Goal: Information Seeking & Learning: Compare options

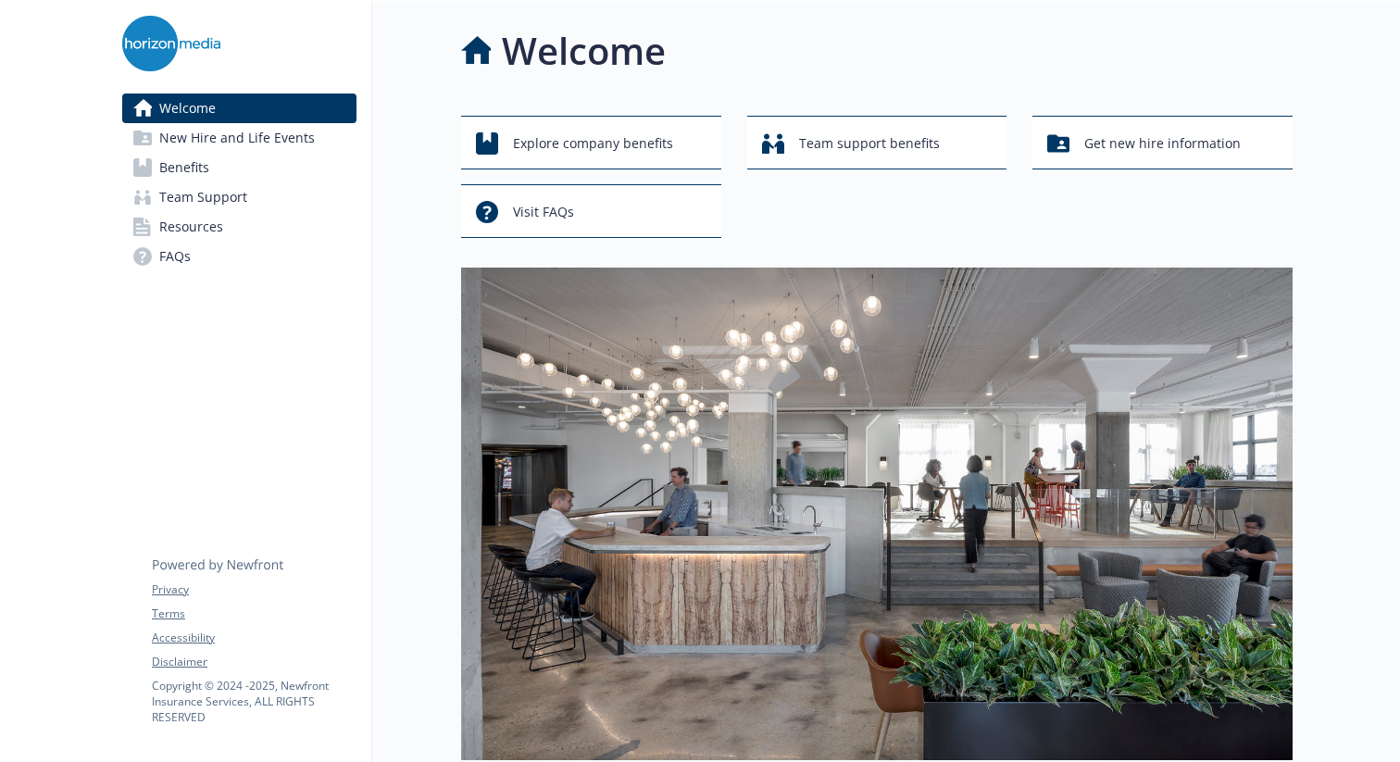
click at [290, 161] on link "Benefits" at bounding box center [239, 168] width 234 height 30
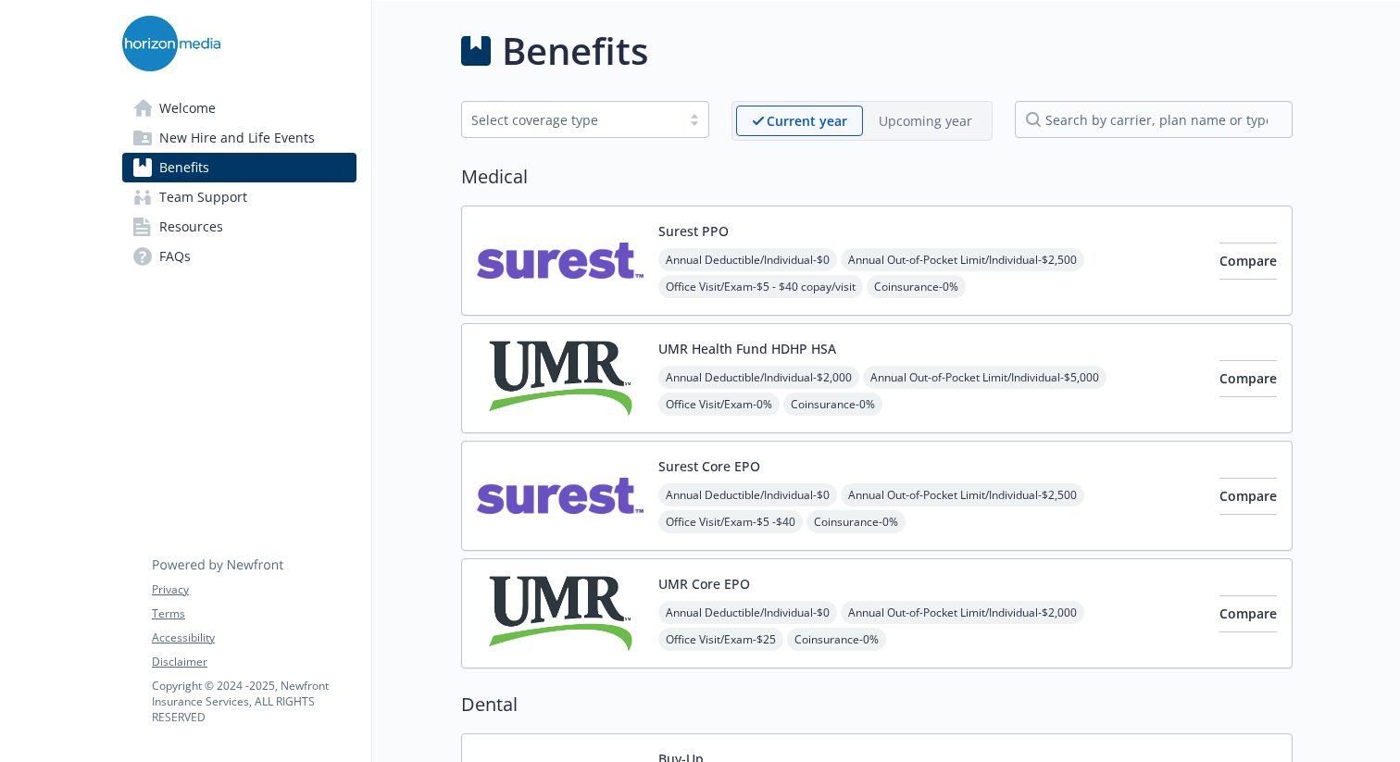
click at [1086, 285] on div "Annual Deductible/Individual - $0 Annual Out-of-Pocket Limit/Individual - $2,50…" at bounding box center [931, 327] width 546 height 158
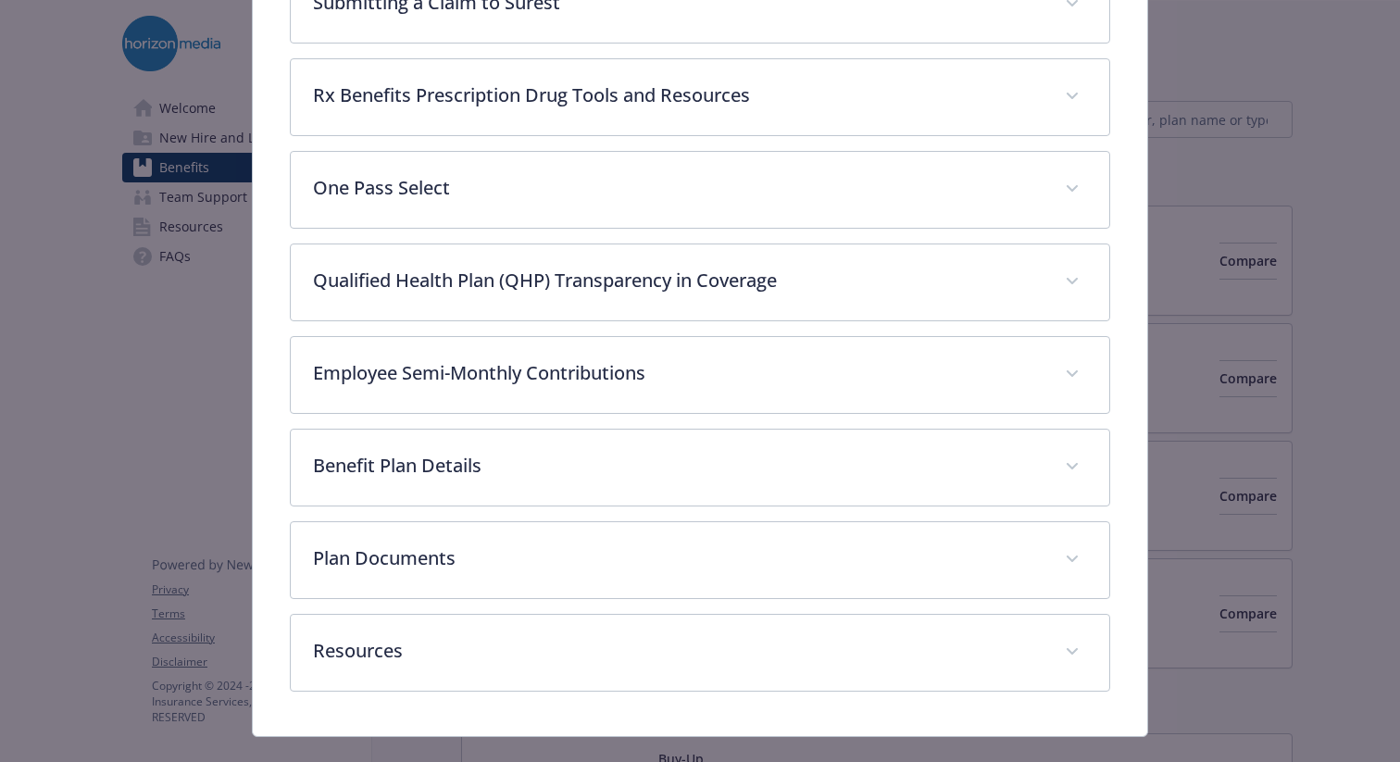
scroll to position [854, 0]
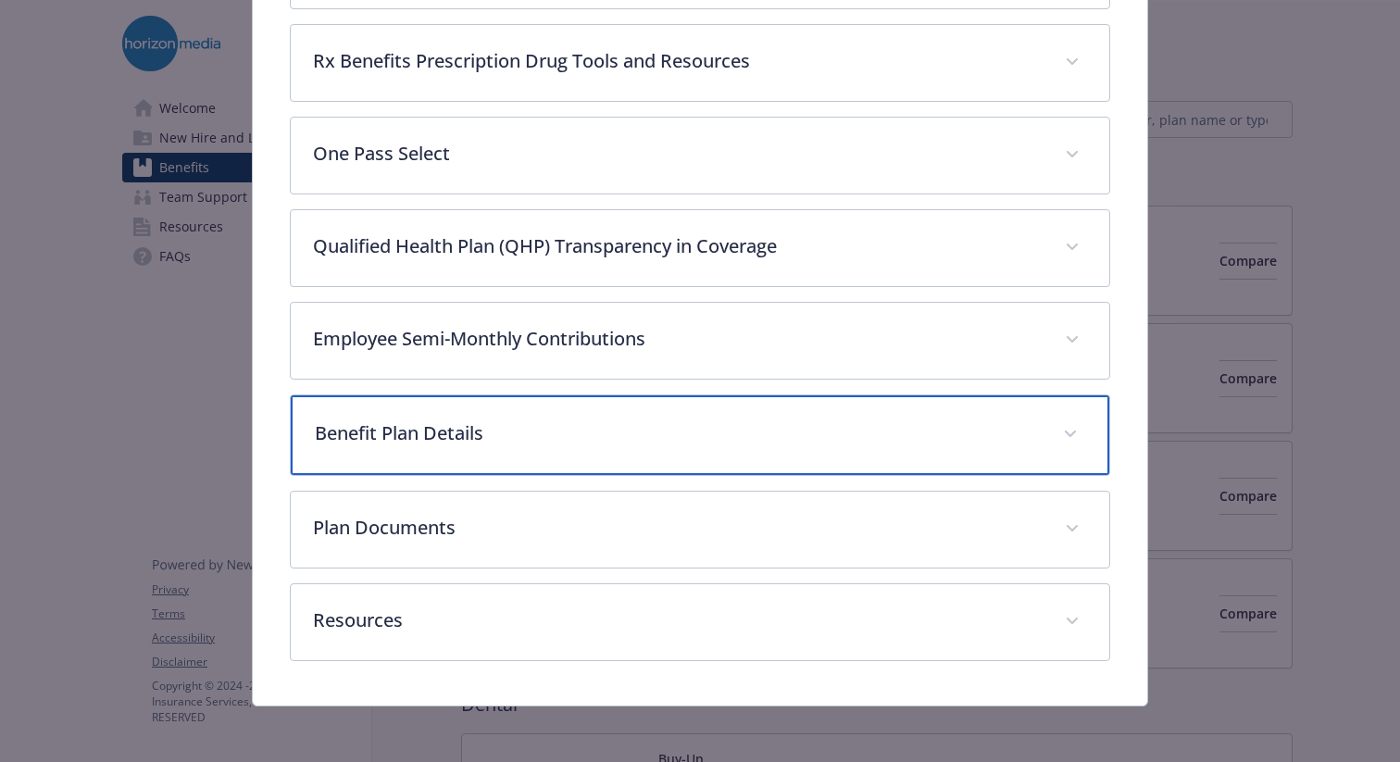
click at [610, 430] on p "Benefit Plan Details" at bounding box center [678, 433] width 726 height 28
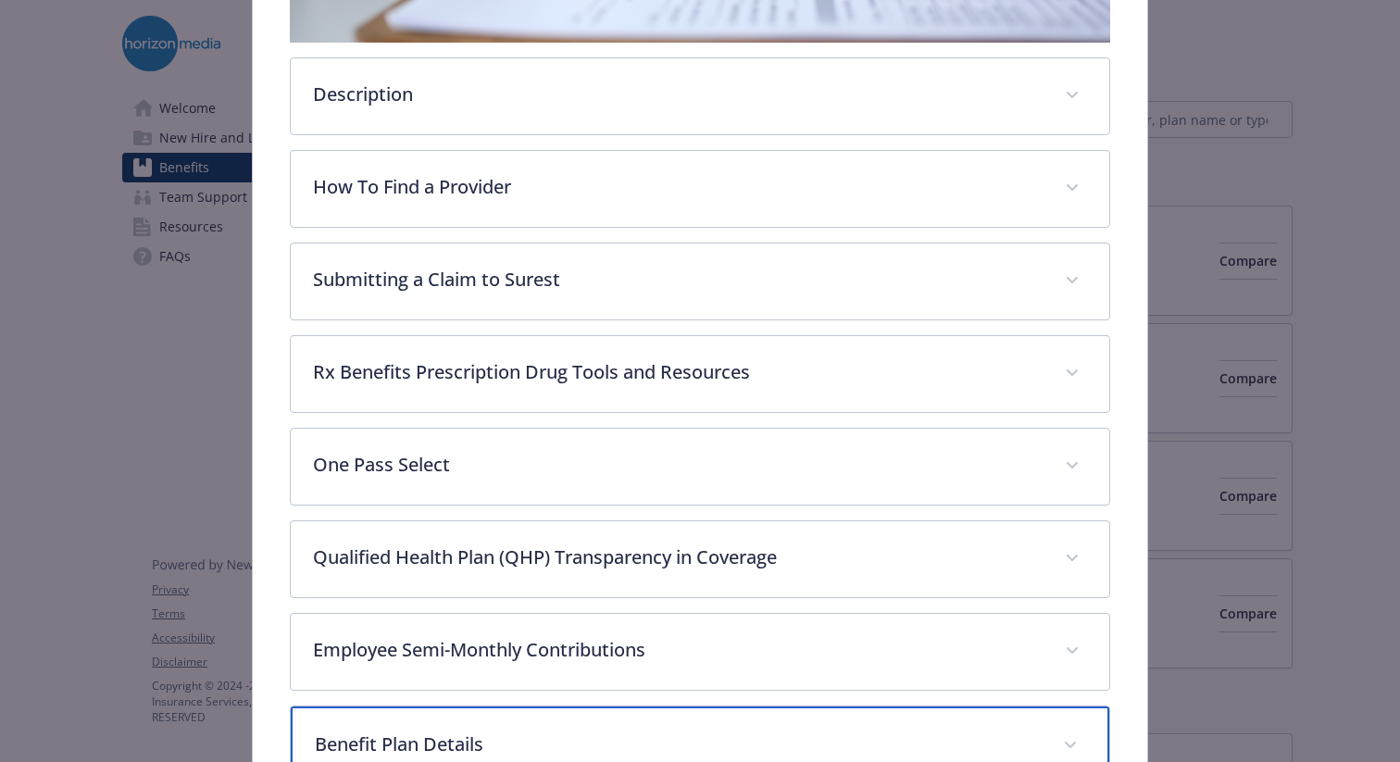
scroll to position [0, 0]
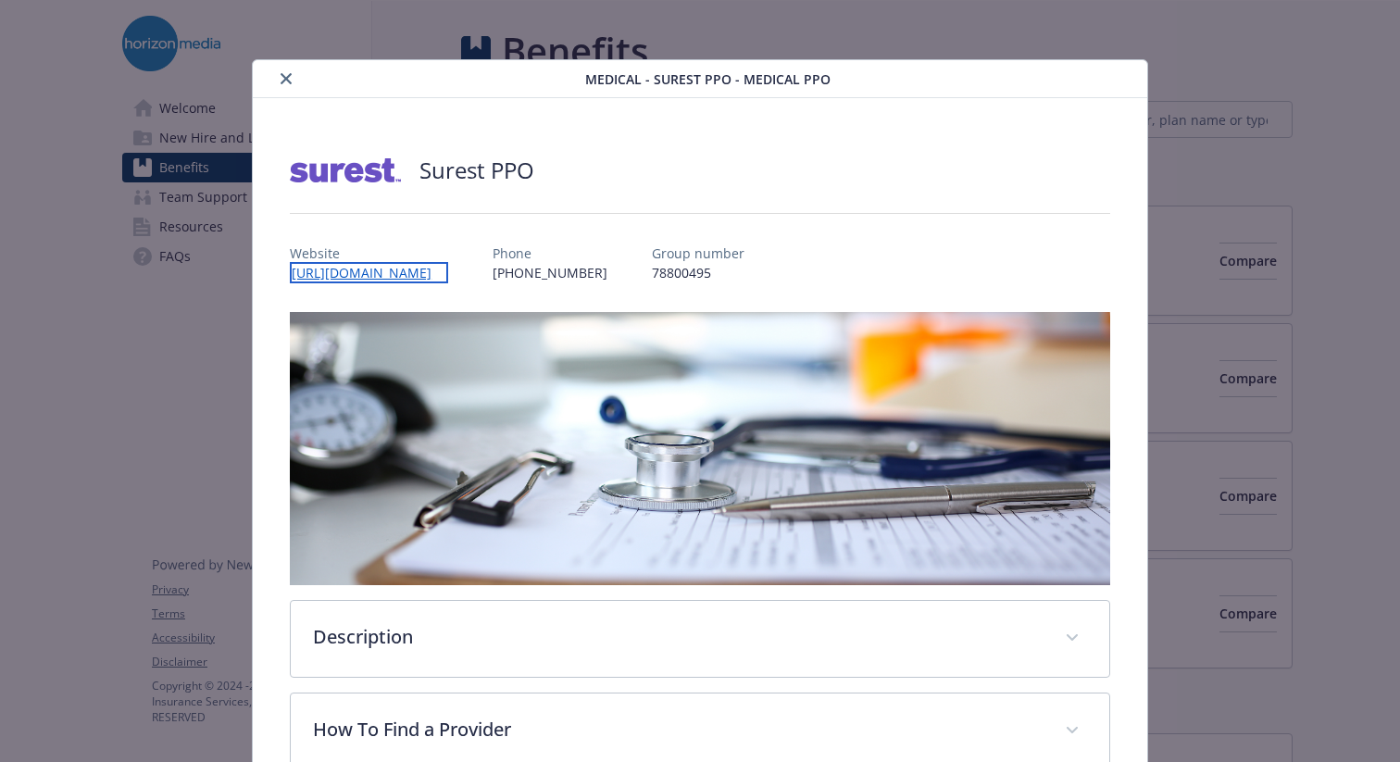
click at [448, 271] on link "[URL][DOMAIN_NAME]" at bounding box center [369, 272] width 158 height 21
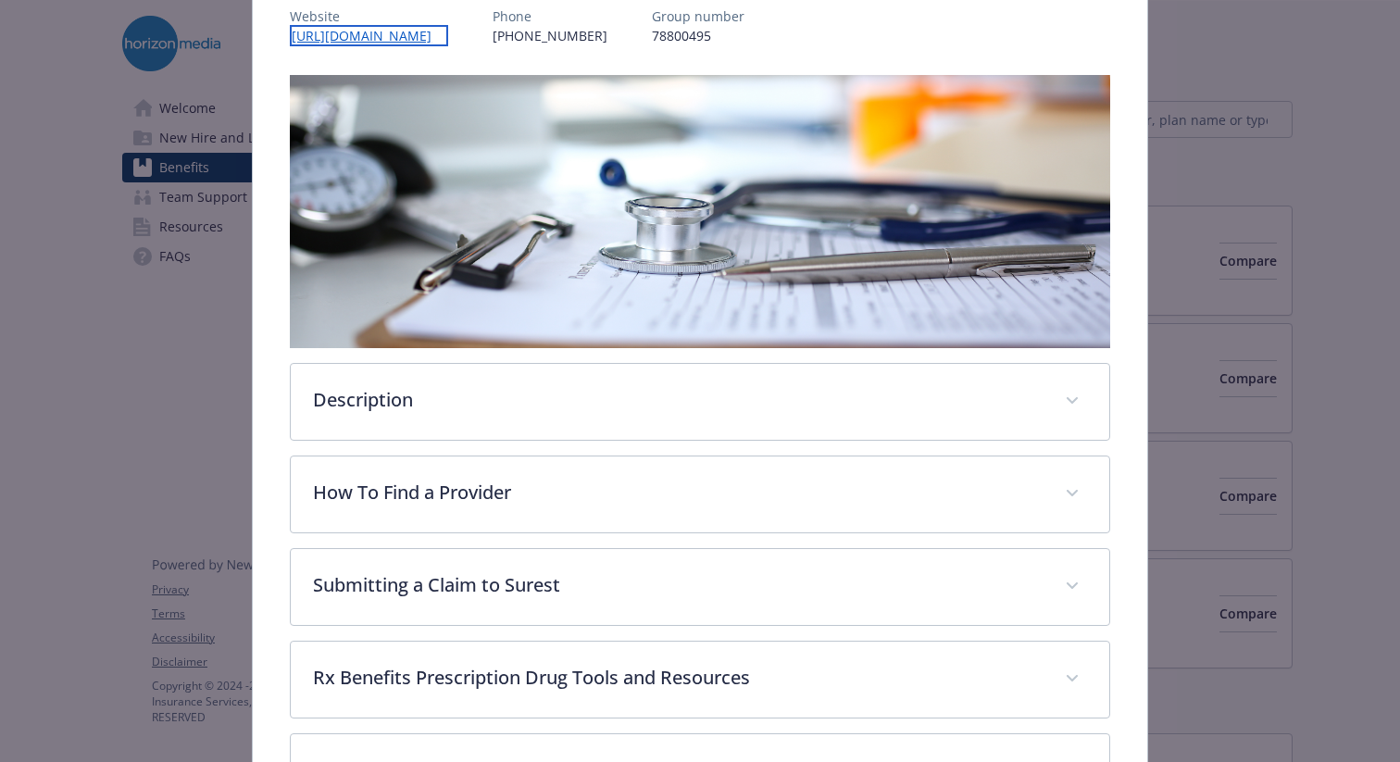
scroll to position [245, 0]
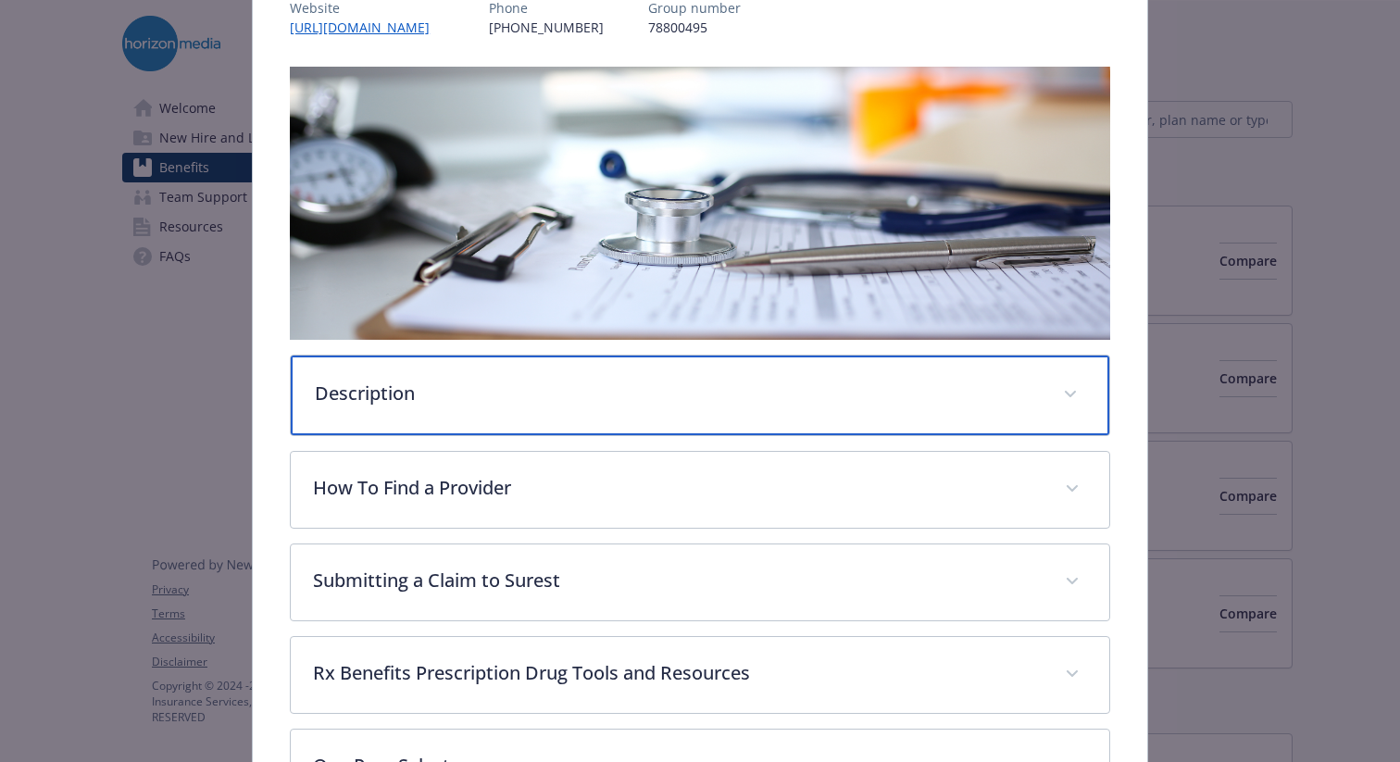
click at [796, 428] on div "Description" at bounding box center [700, 396] width 819 height 80
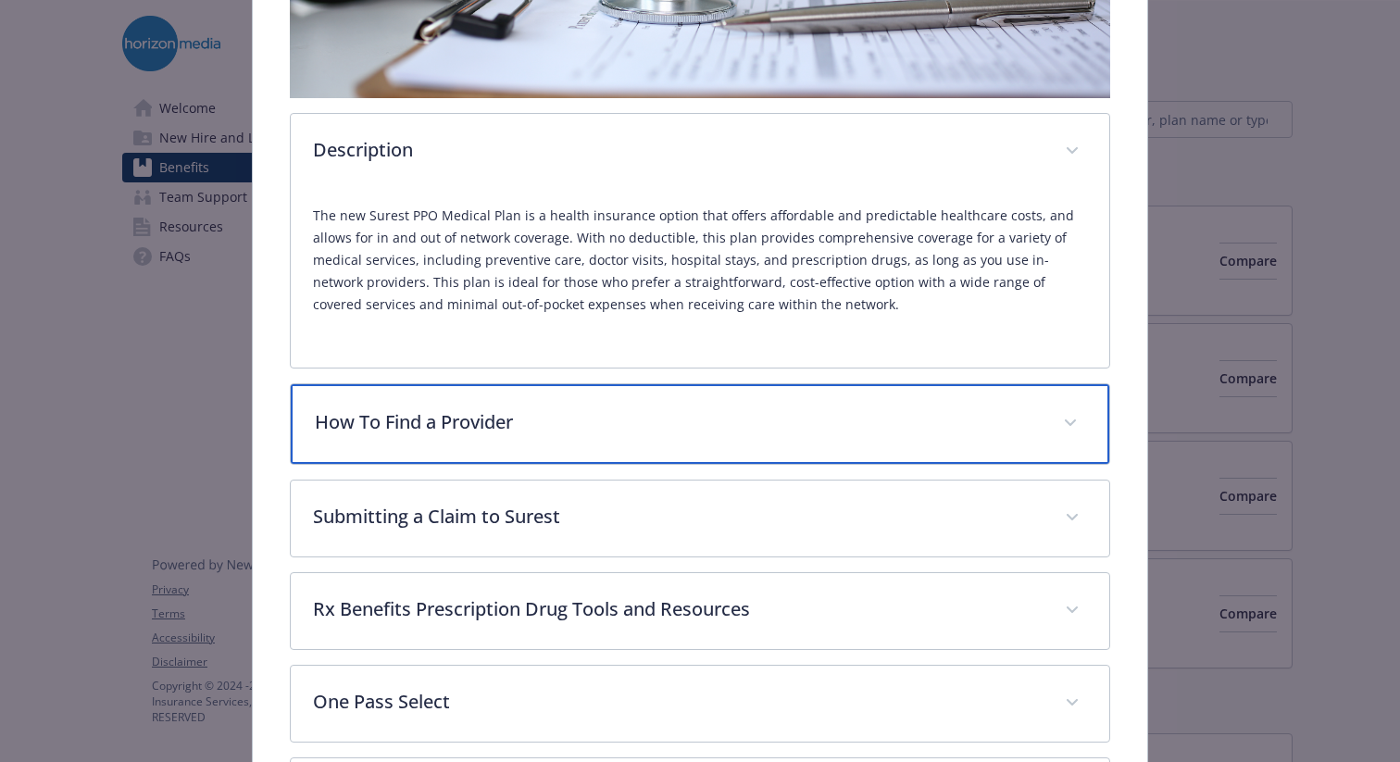
click at [796, 428] on p "How To Find a Provider" at bounding box center [678, 422] width 726 height 28
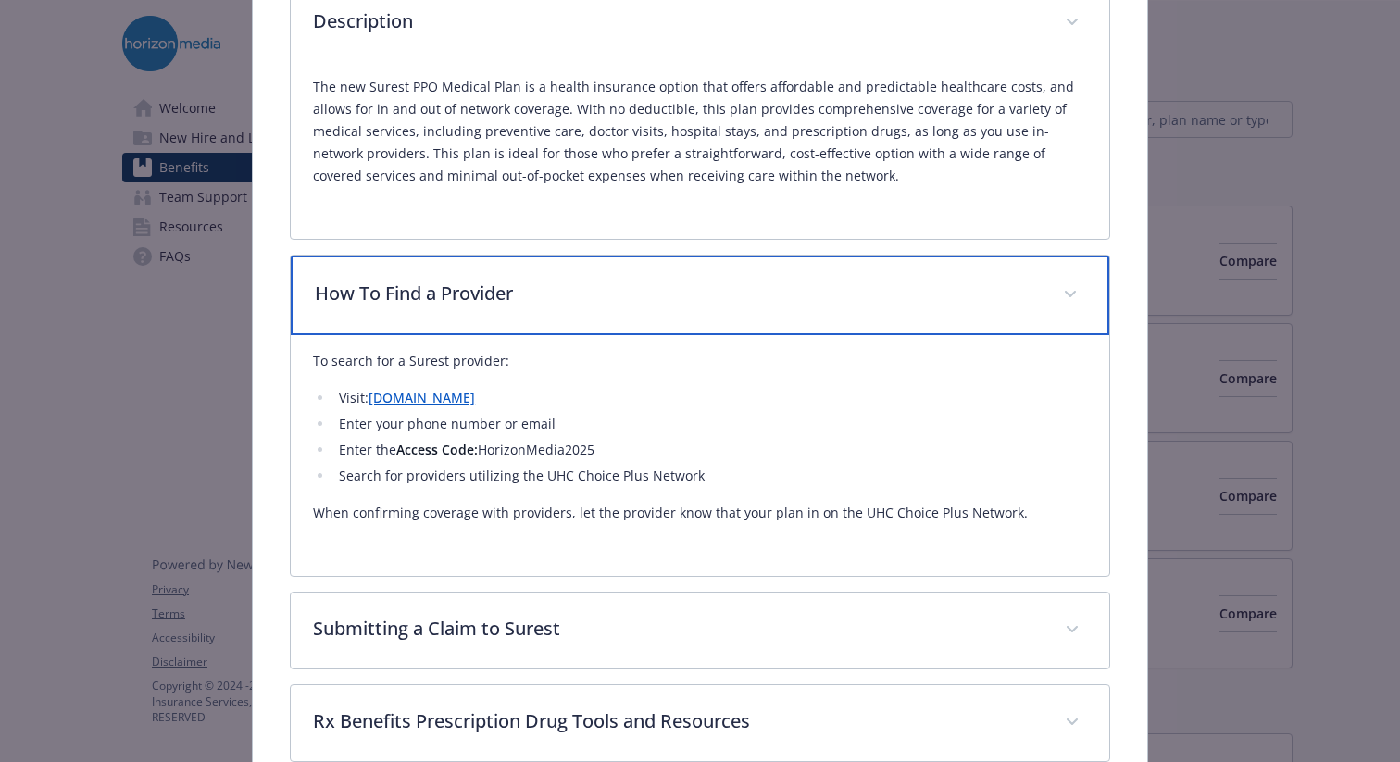
scroll to position [628, 0]
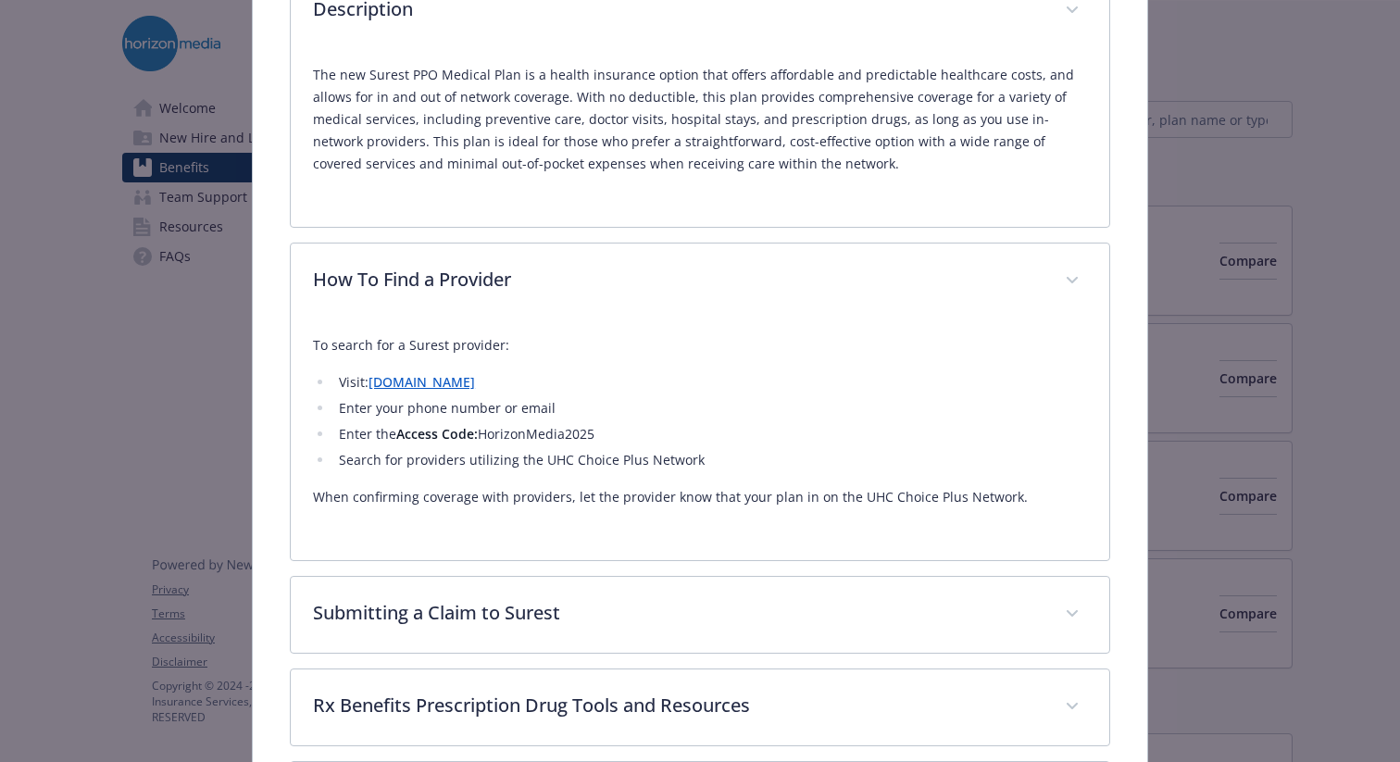
drag, startPoint x: 483, startPoint y: 439, endPoint x: 596, endPoint y: 438, distance: 113.0
click at [596, 438] on li "Enter the Access Code: HorizonMedia2025" at bounding box center [710, 434] width 754 height 22
copy li "HorizonMedia2025"
click at [419, 383] on link "[DOMAIN_NAME]" at bounding box center [422, 382] width 106 height 18
click at [727, 485] on div "To search for a Surest provider: Visit: [DOMAIN_NAME] Enter your phone number o…" at bounding box center [700, 421] width 774 height 174
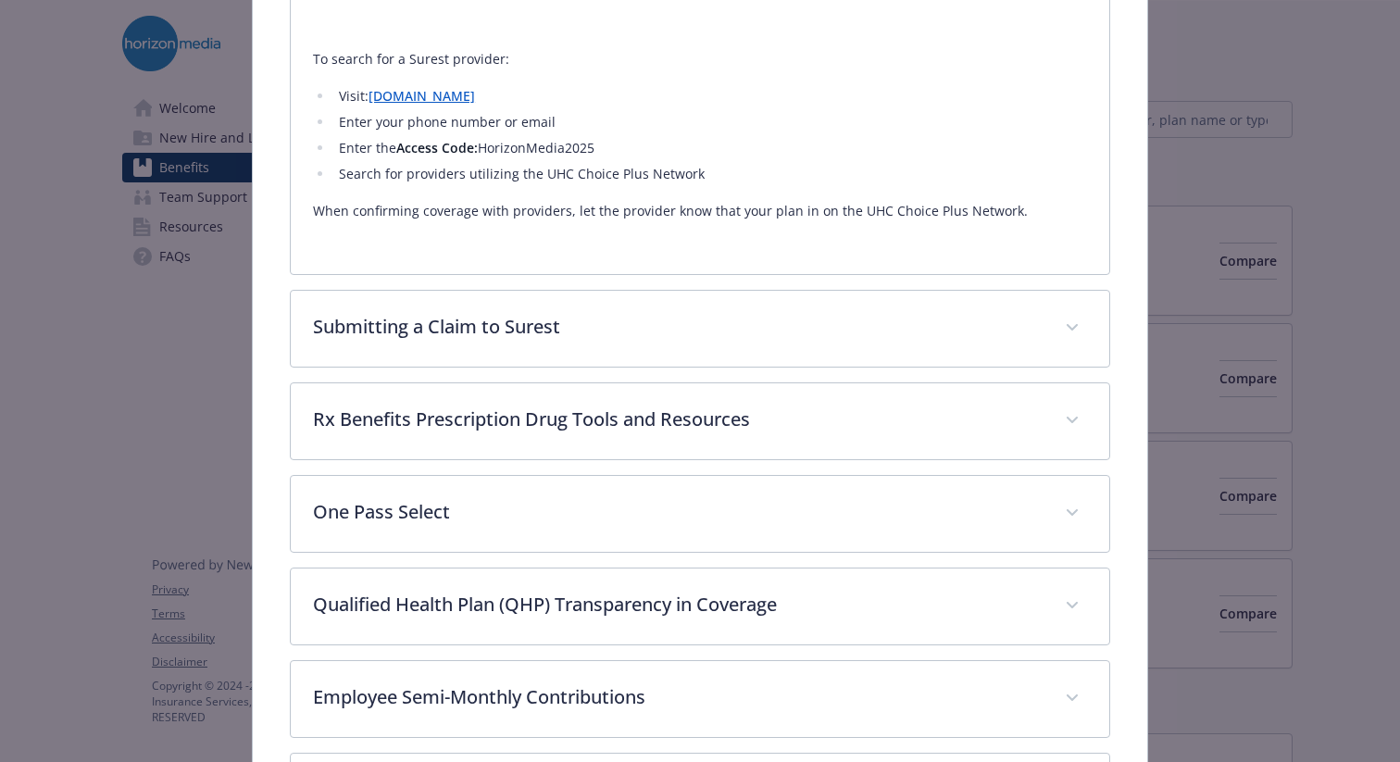
scroll to position [0, 0]
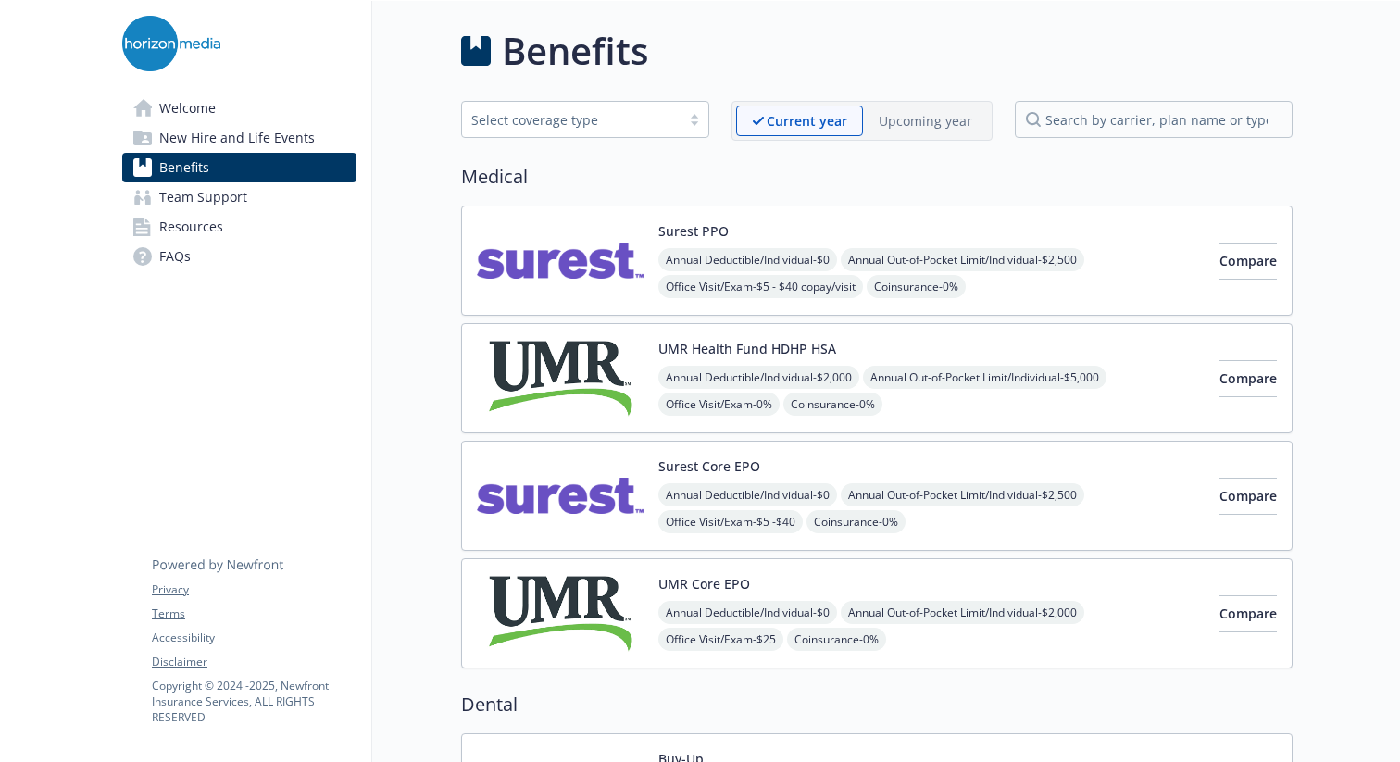
click at [293, 201] on link "Team Support" at bounding box center [239, 197] width 234 height 30
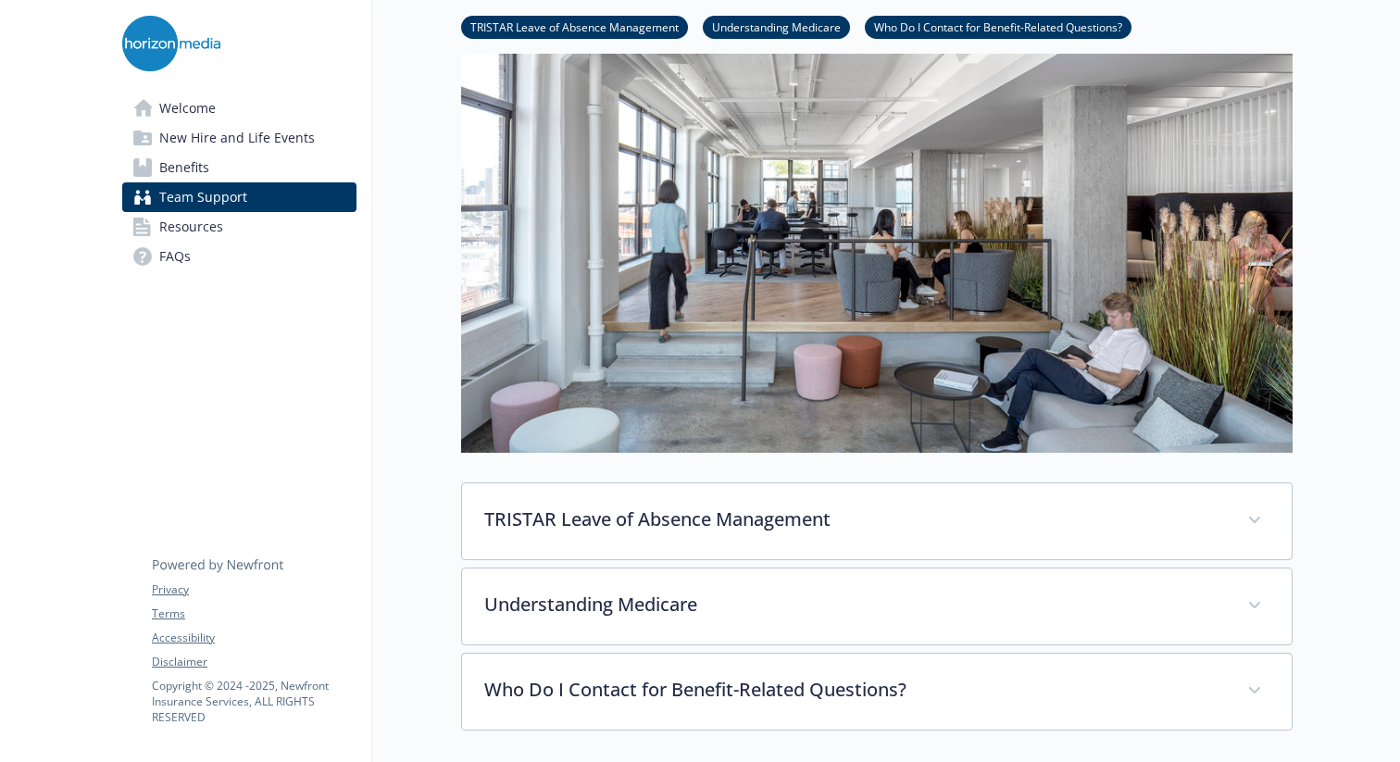
scroll to position [386, 0]
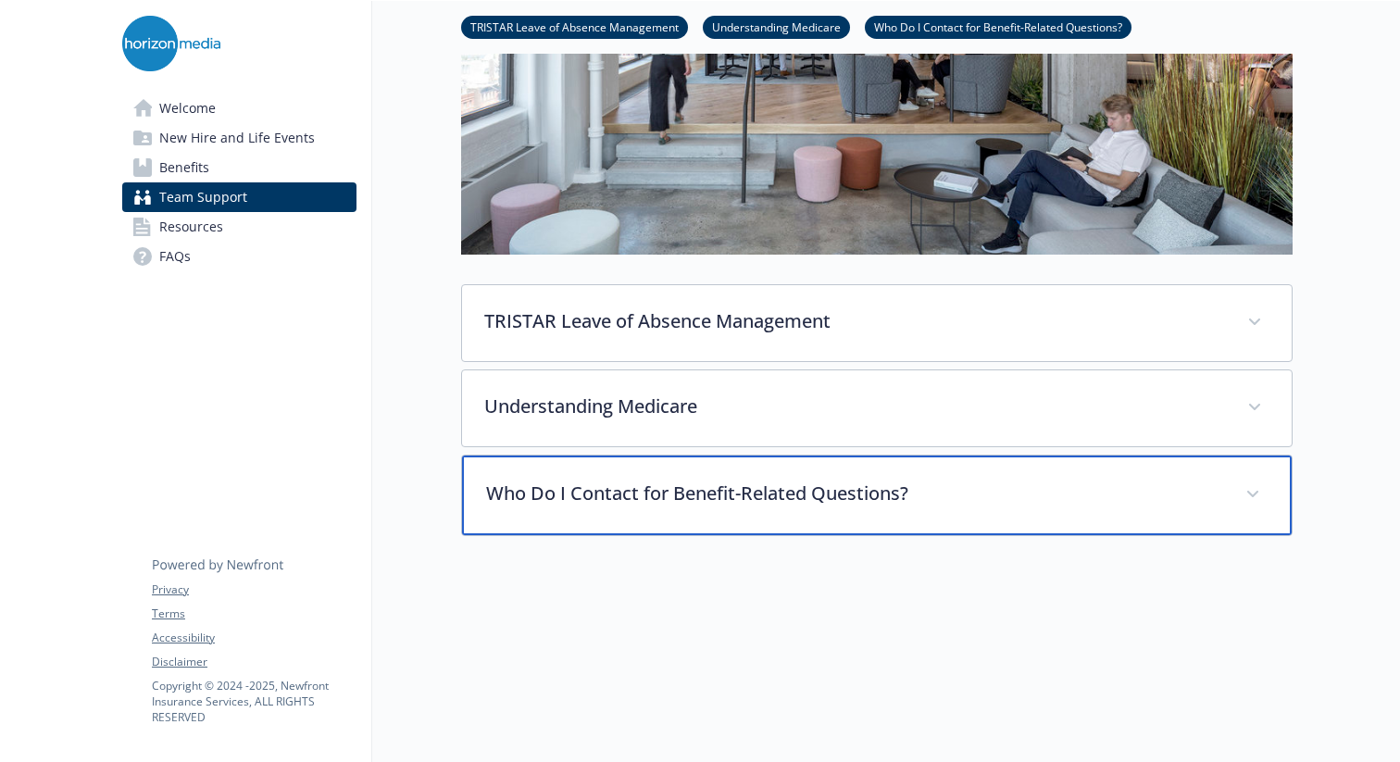
click at [1169, 472] on div "Who Do I Contact for Benefit-Related Questions?" at bounding box center [877, 496] width 830 height 80
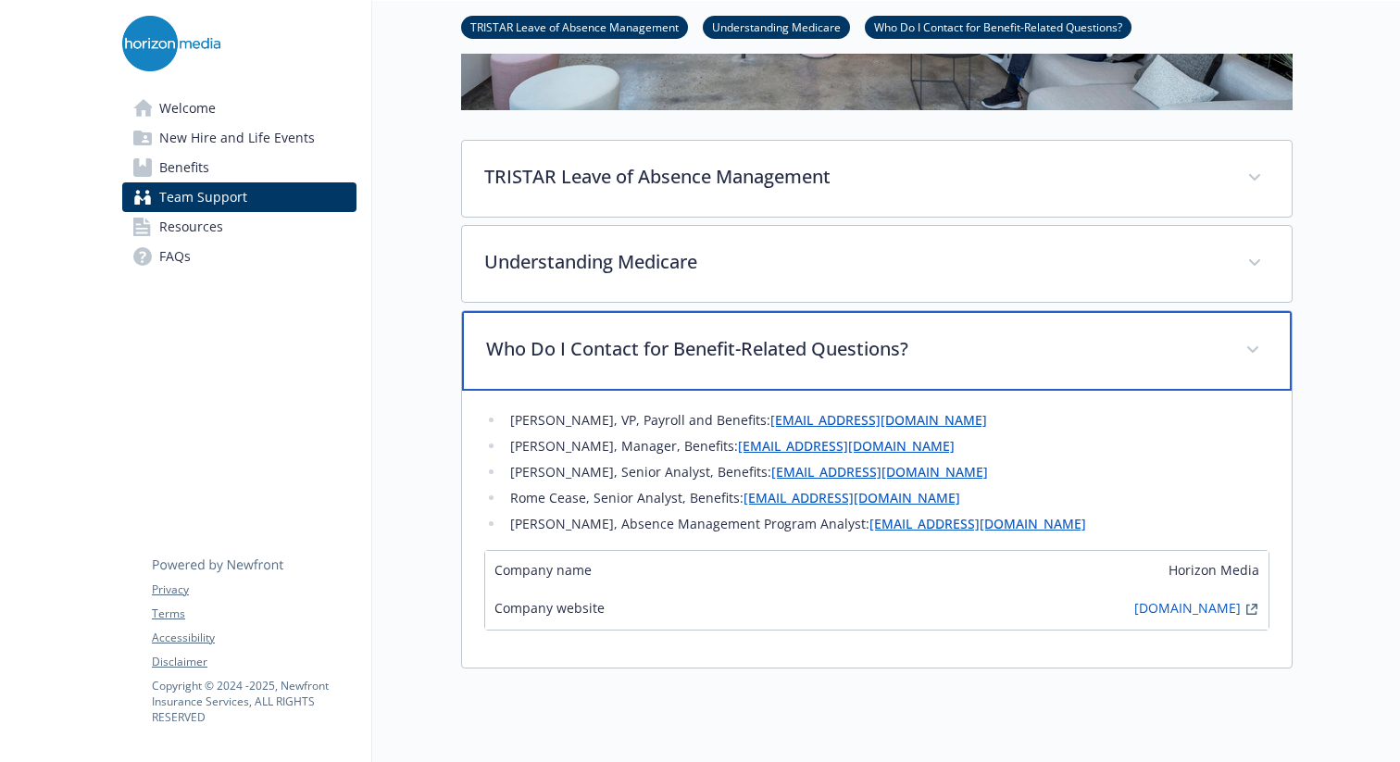
scroll to position [360, 0]
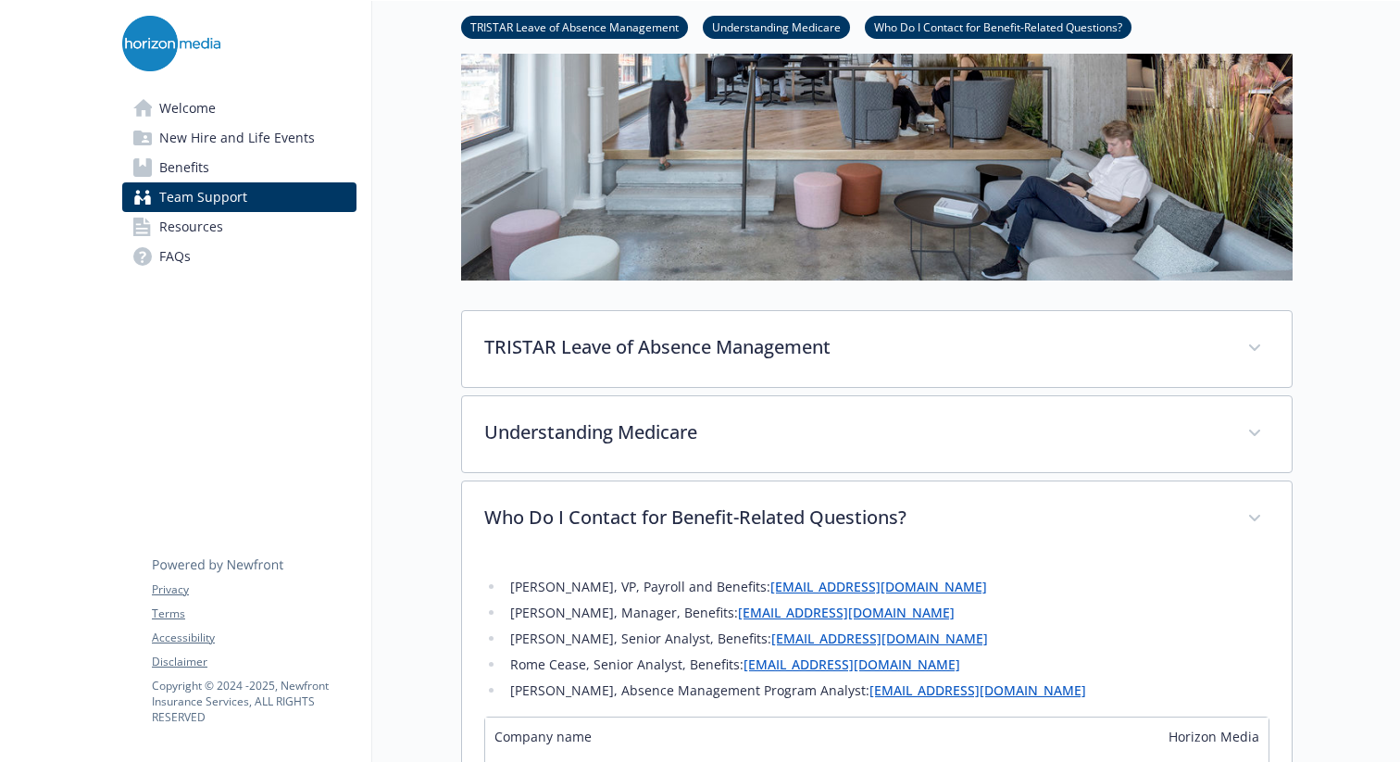
click at [309, 229] on link "Resources" at bounding box center [239, 227] width 234 height 30
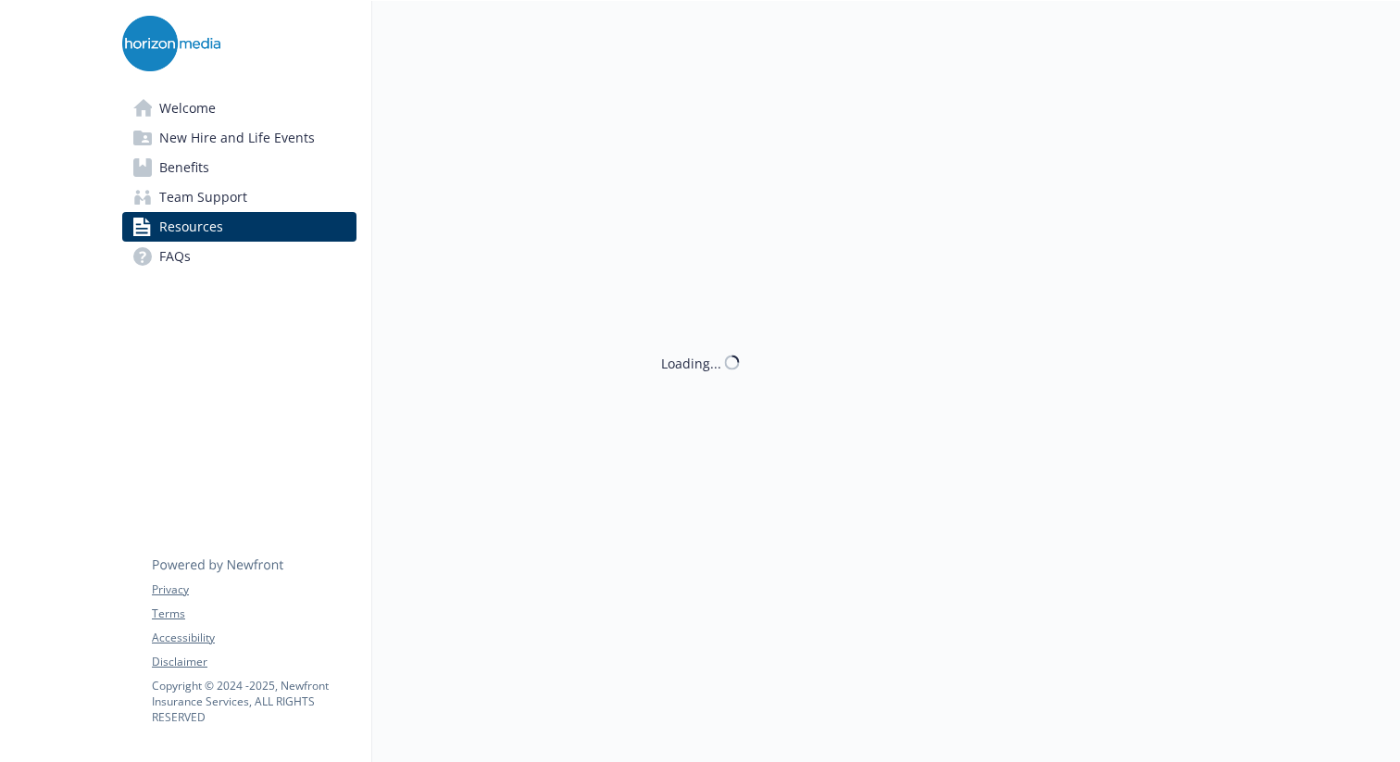
scroll to position [360, 0]
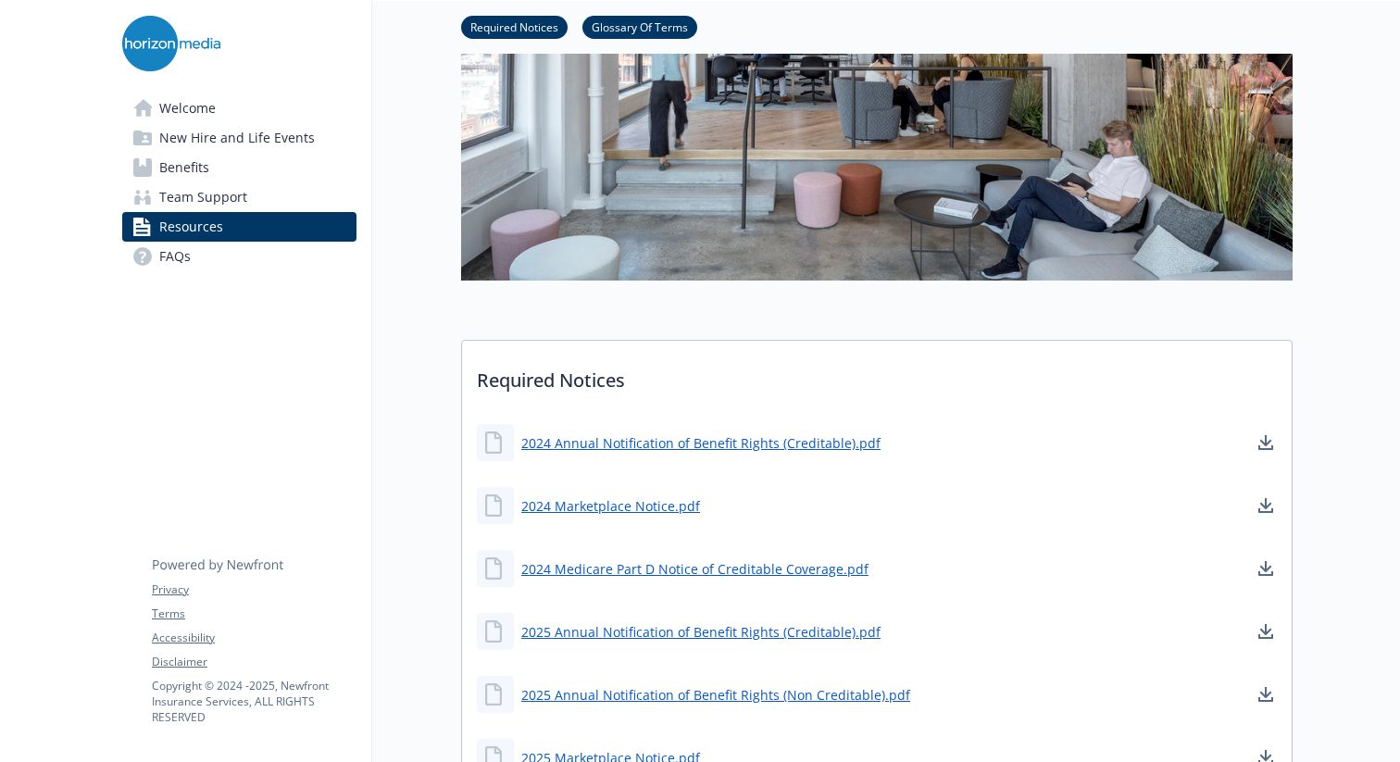
click at [292, 188] on link "Team Support" at bounding box center [239, 197] width 234 height 30
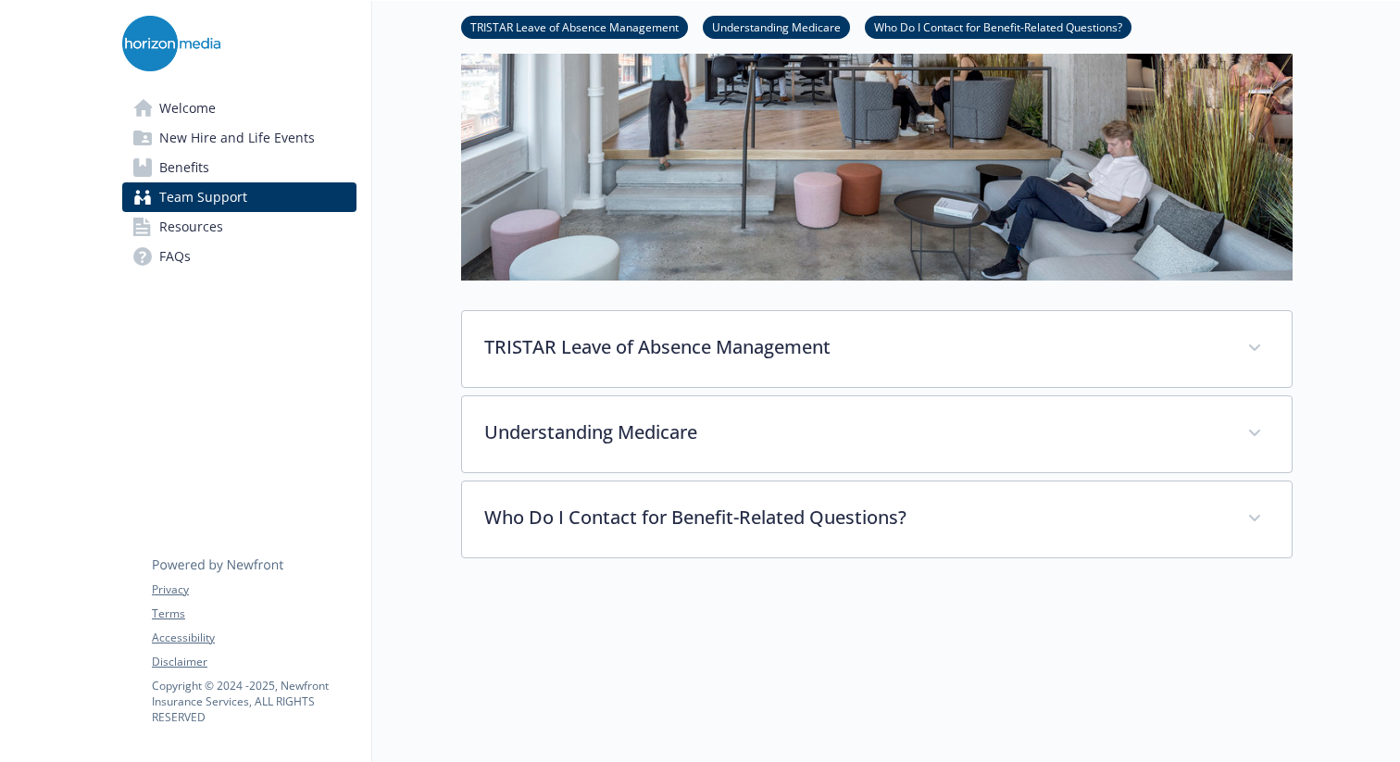
click at [307, 133] on span "New Hire and Life Events" at bounding box center [237, 138] width 156 height 30
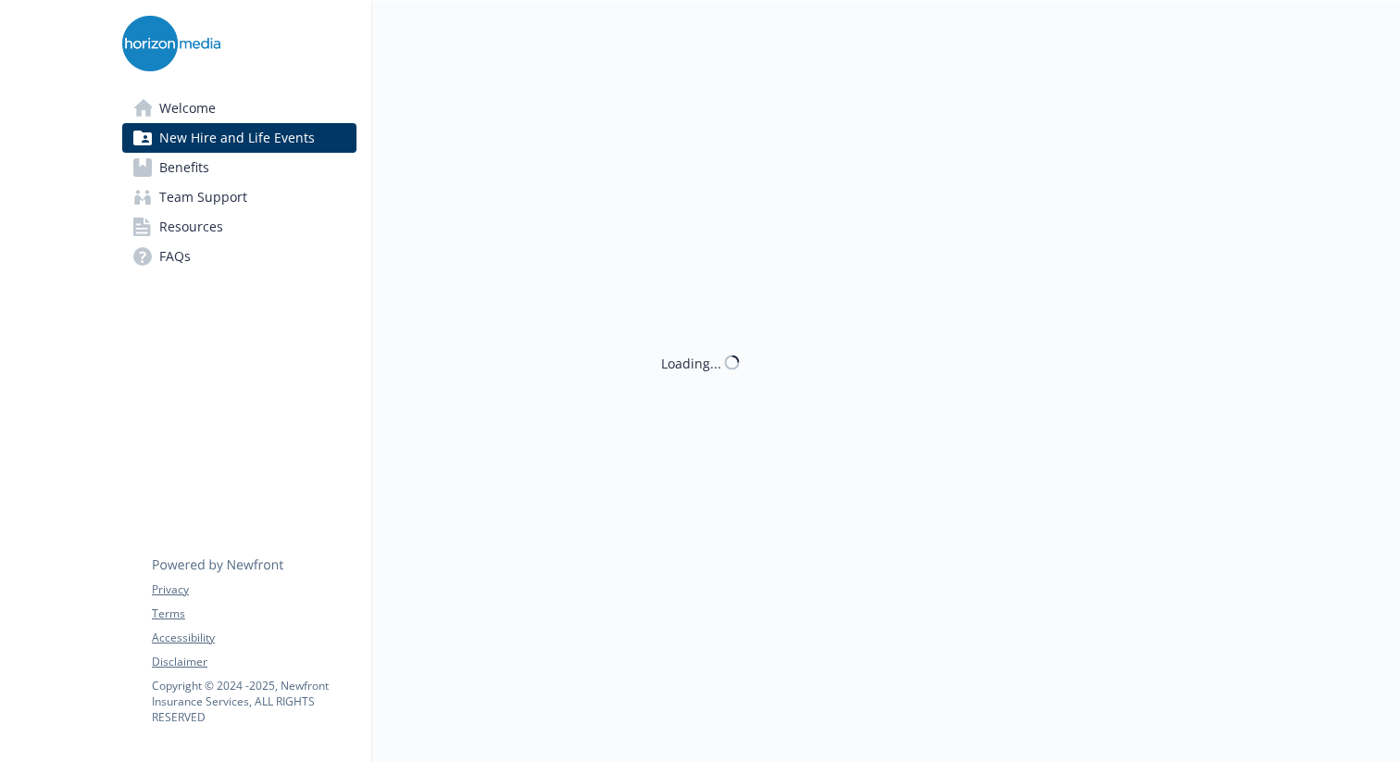
scroll to position [360, 0]
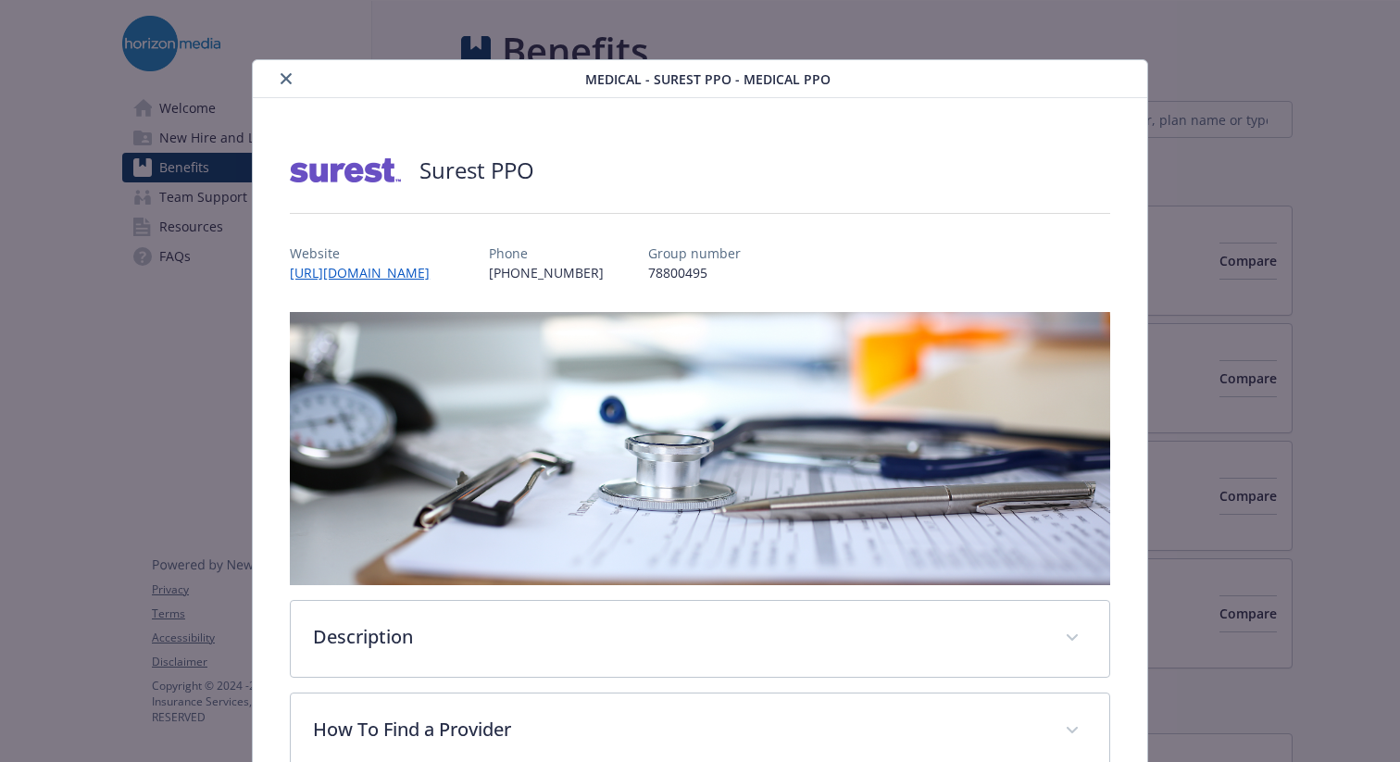
scroll to position [56, 0]
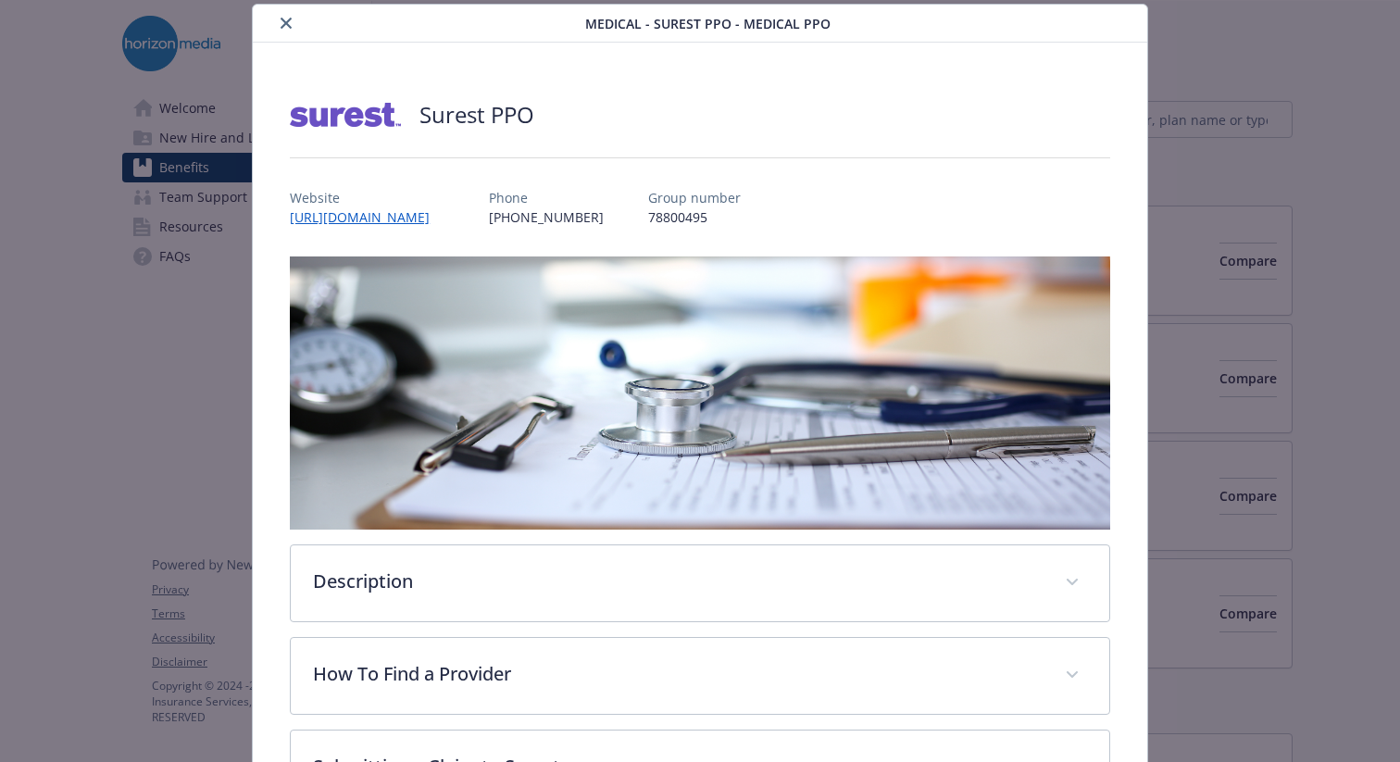
click at [293, 22] on button "close" at bounding box center [286, 23] width 22 height 22
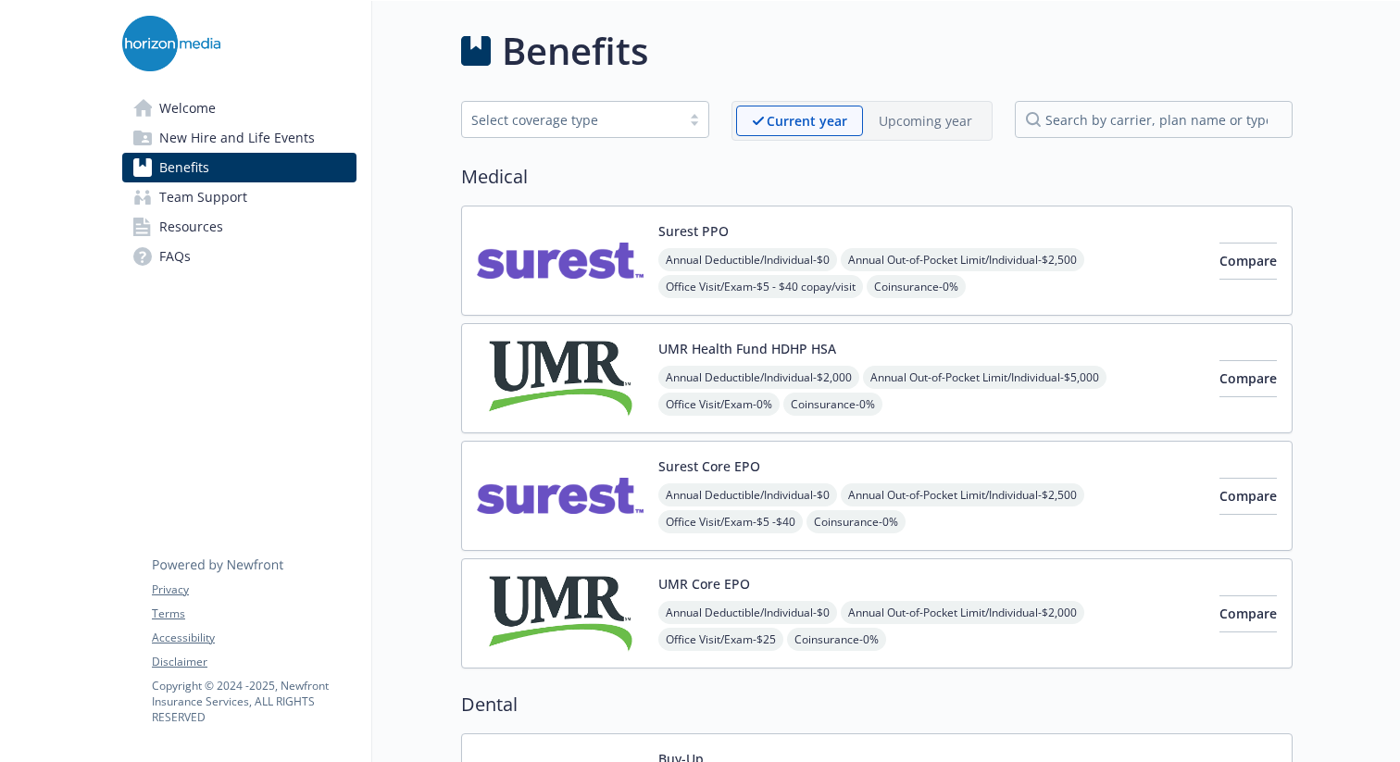
click at [303, 118] on link "Welcome" at bounding box center [239, 109] width 234 height 30
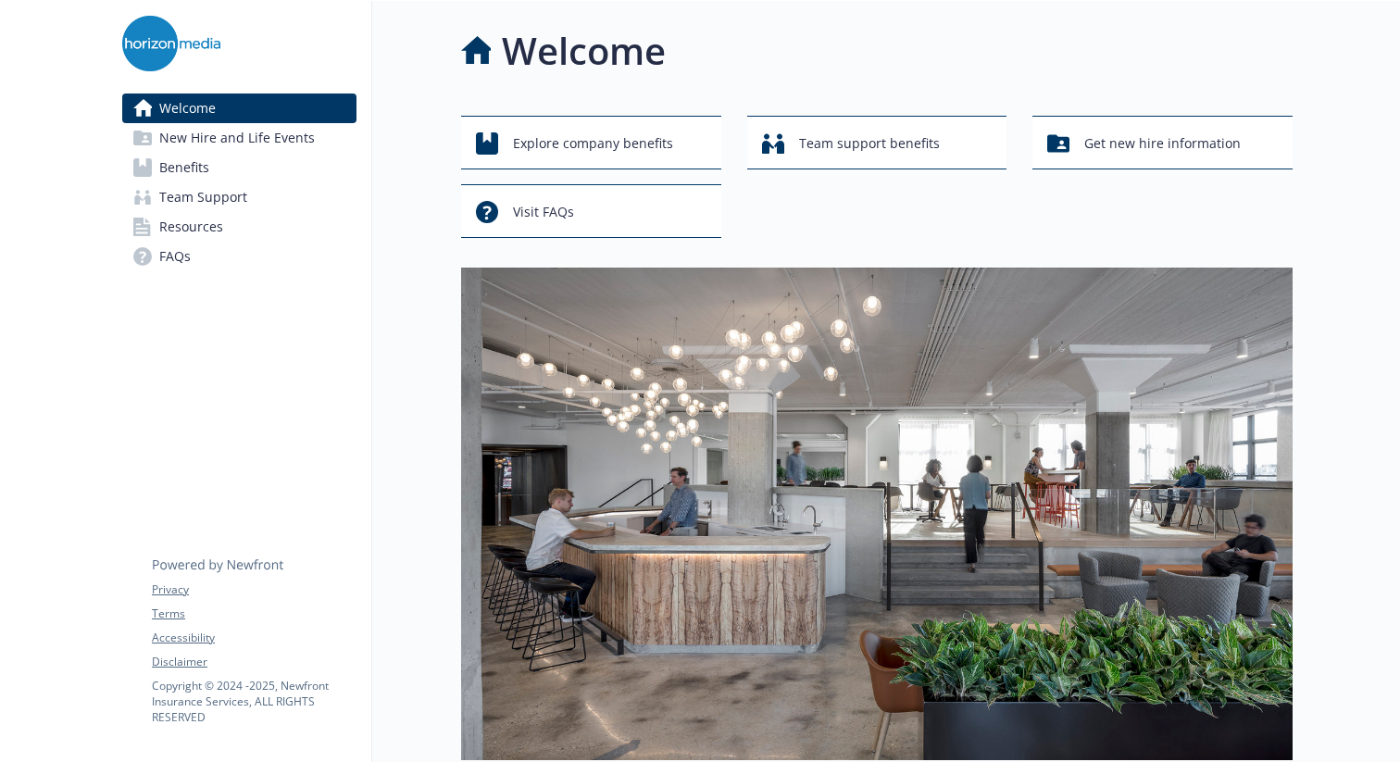
click at [305, 139] on span "New Hire and Life Events" at bounding box center [237, 138] width 156 height 30
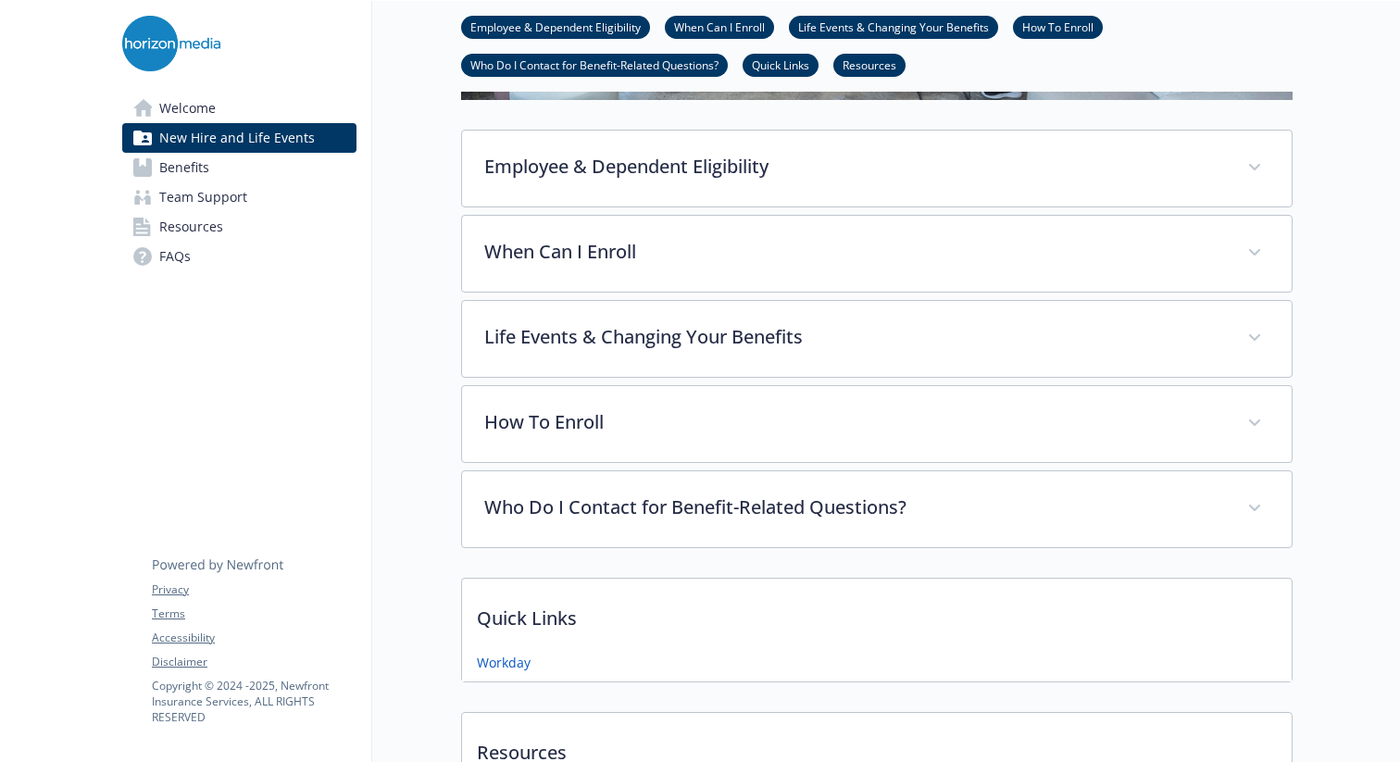
scroll to position [574, 0]
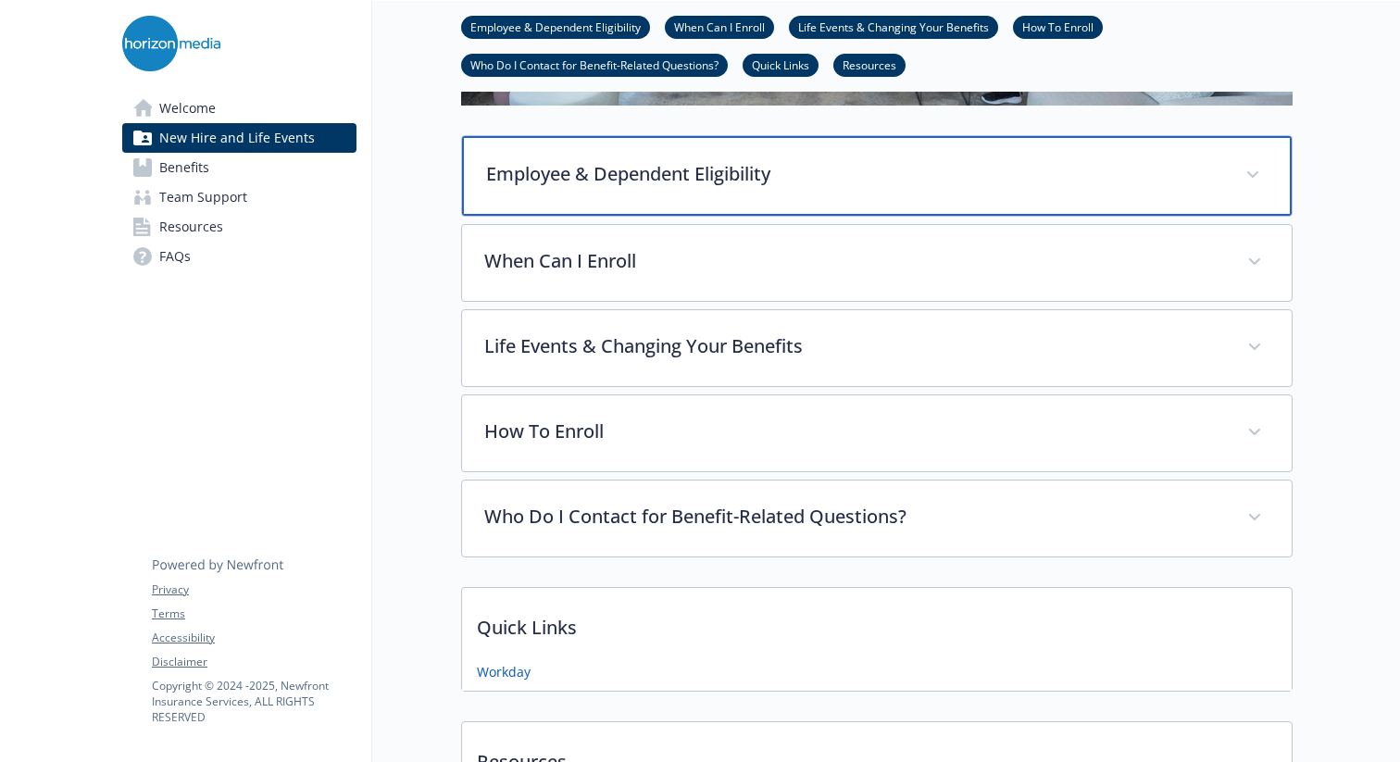
click at [875, 182] on p "Employee & Dependent Eligibility" at bounding box center [854, 174] width 737 height 28
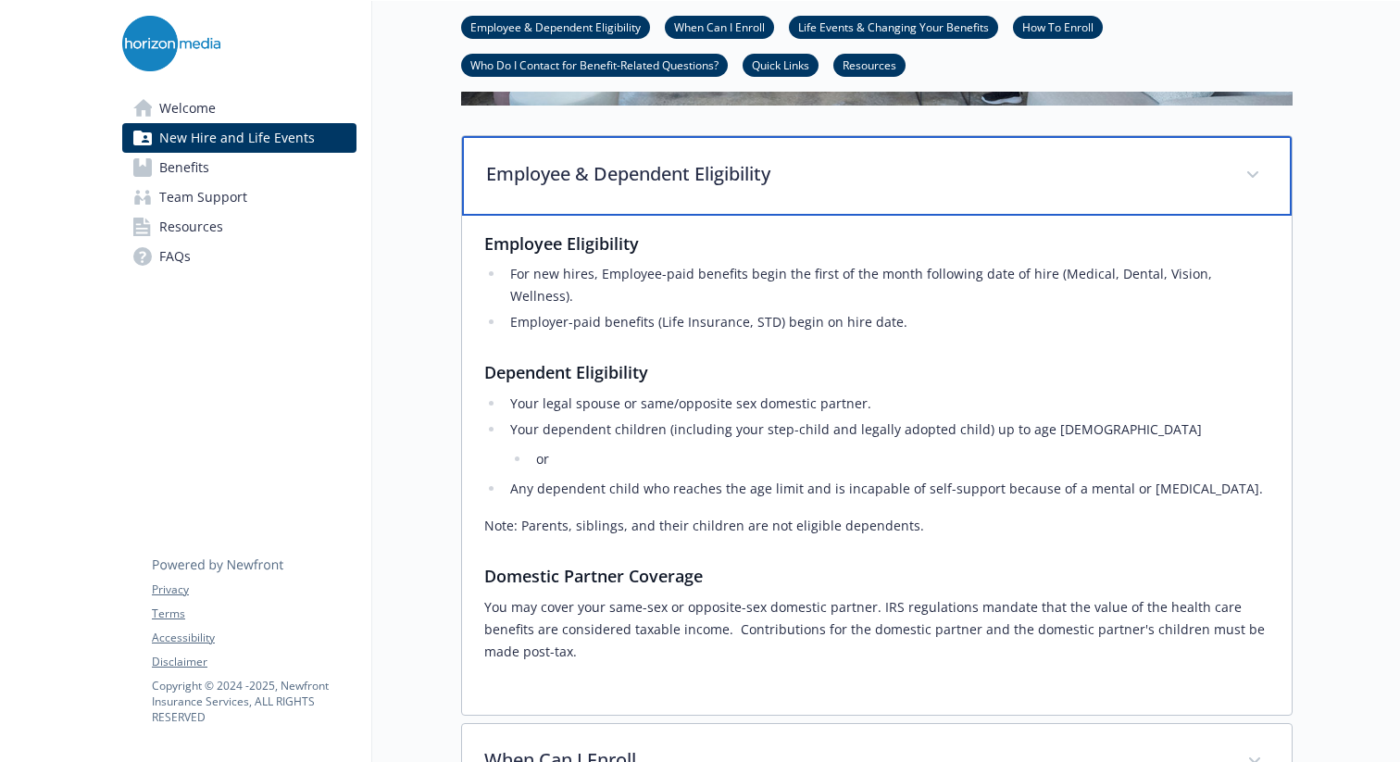
click at [875, 182] on p "Employee & Dependent Eligibility" at bounding box center [854, 174] width 737 height 28
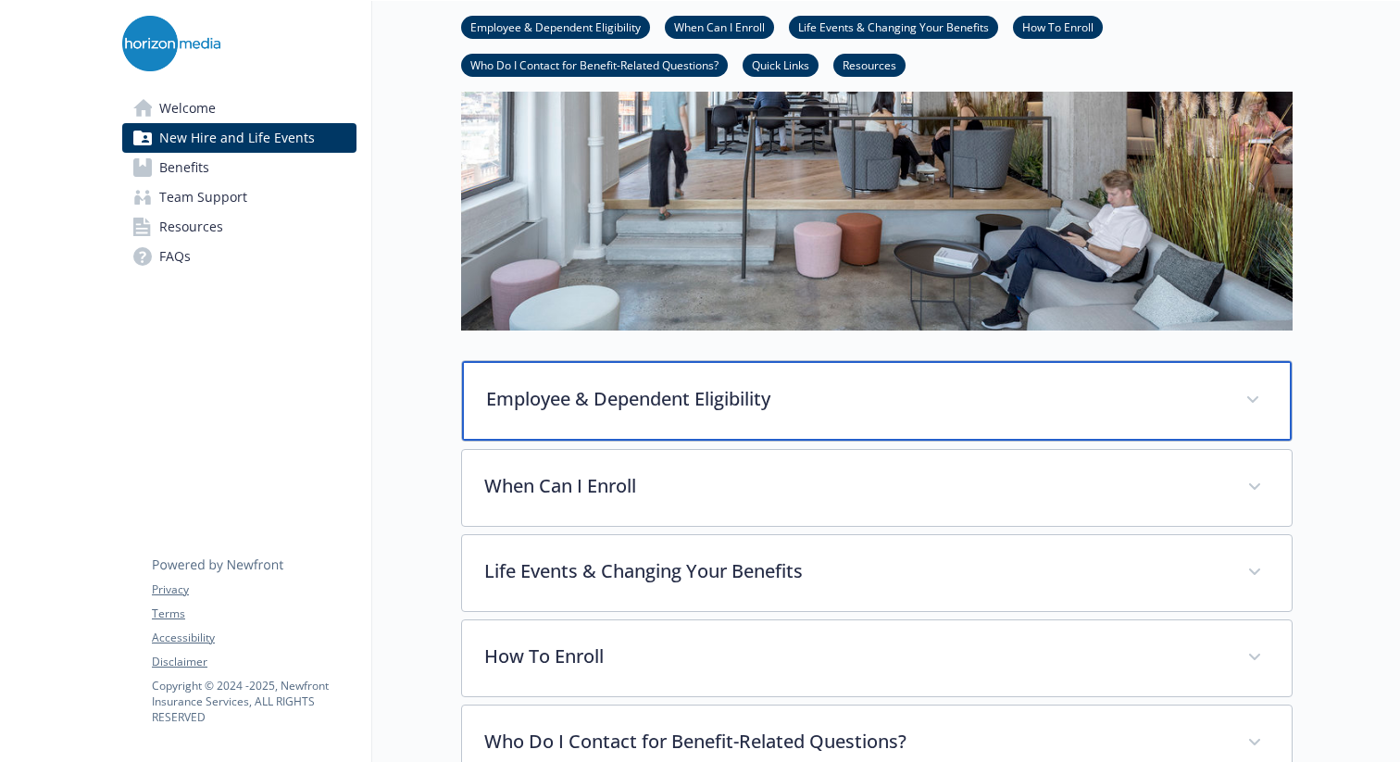
scroll to position [208, 0]
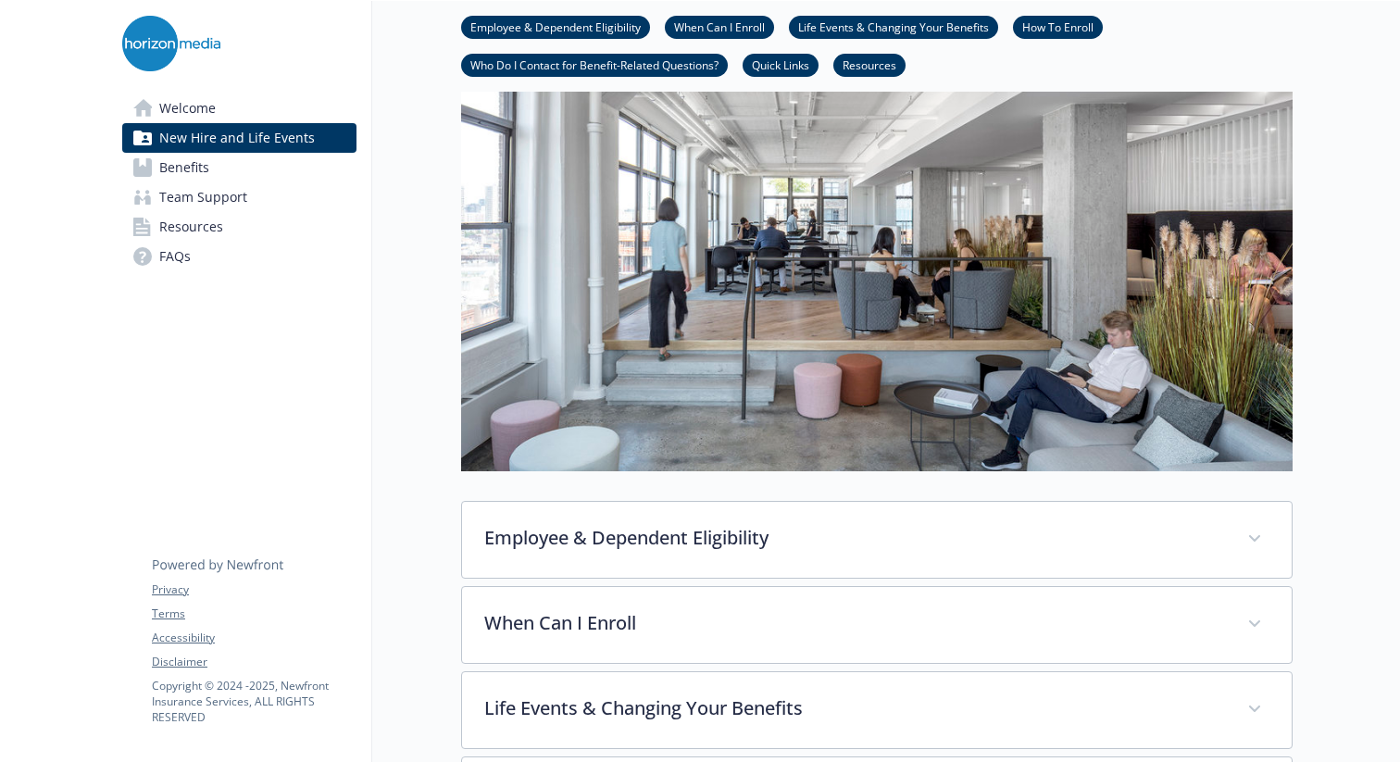
click at [294, 174] on link "Benefits" at bounding box center [239, 168] width 234 height 30
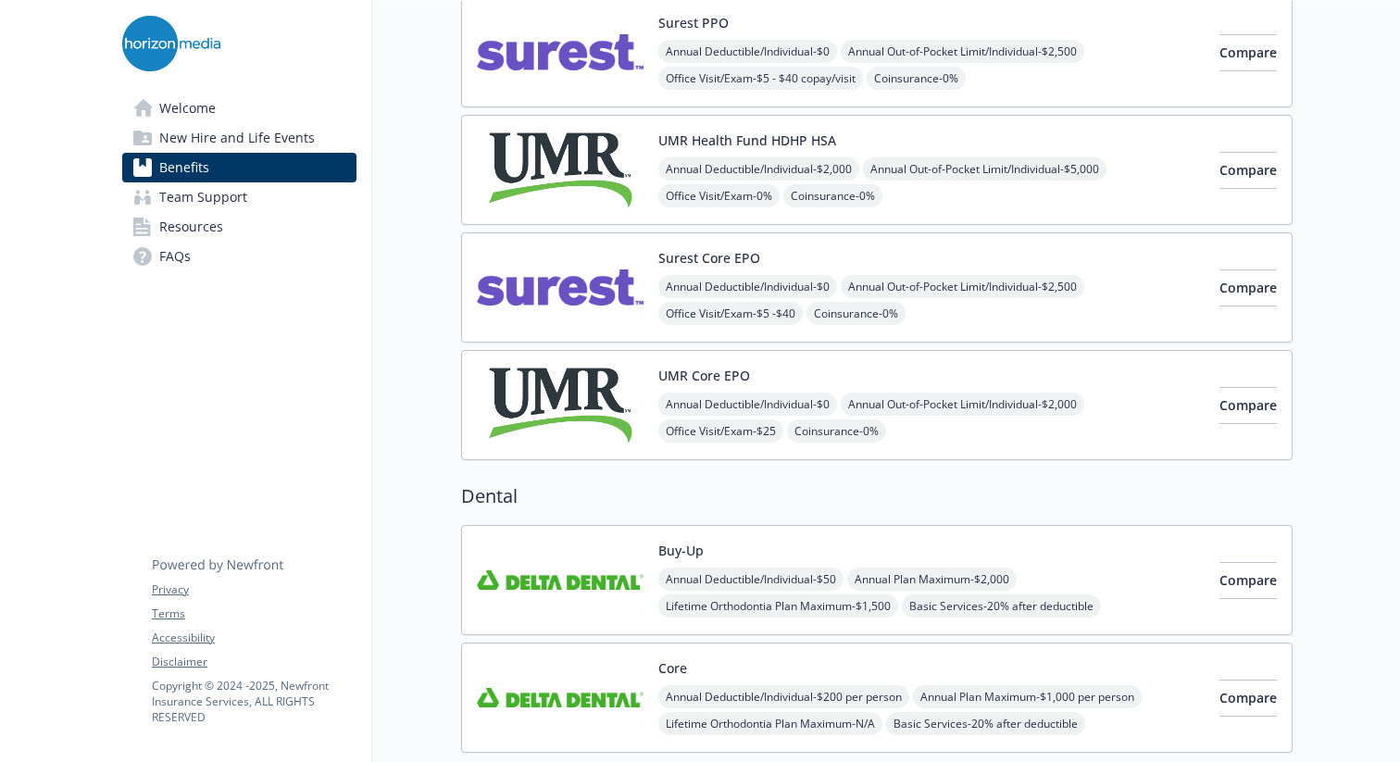
click at [1224, 268] on div "Compare" at bounding box center [1247, 287] width 57 height 79
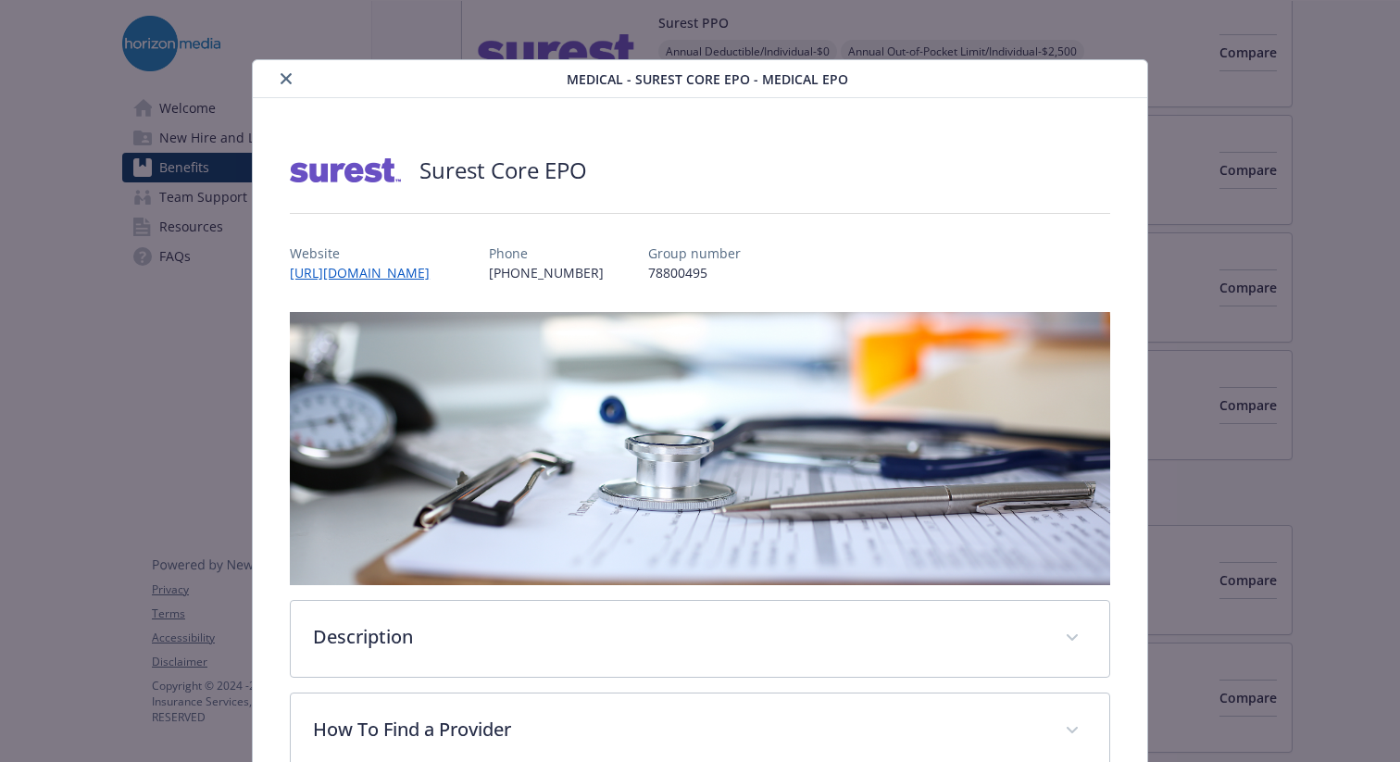
click at [284, 81] on icon "close" at bounding box center [286, 78] width 11 height 11
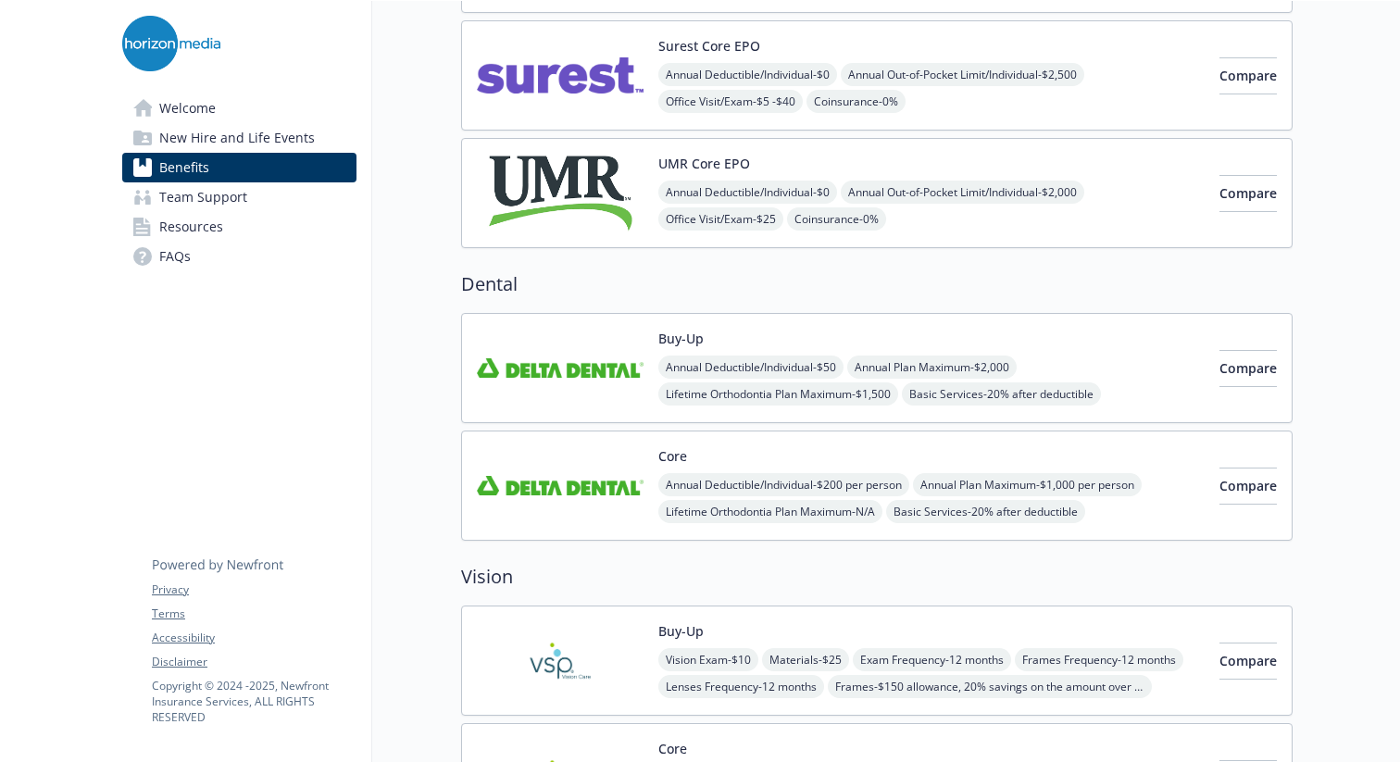
scroll to position [424, 0]
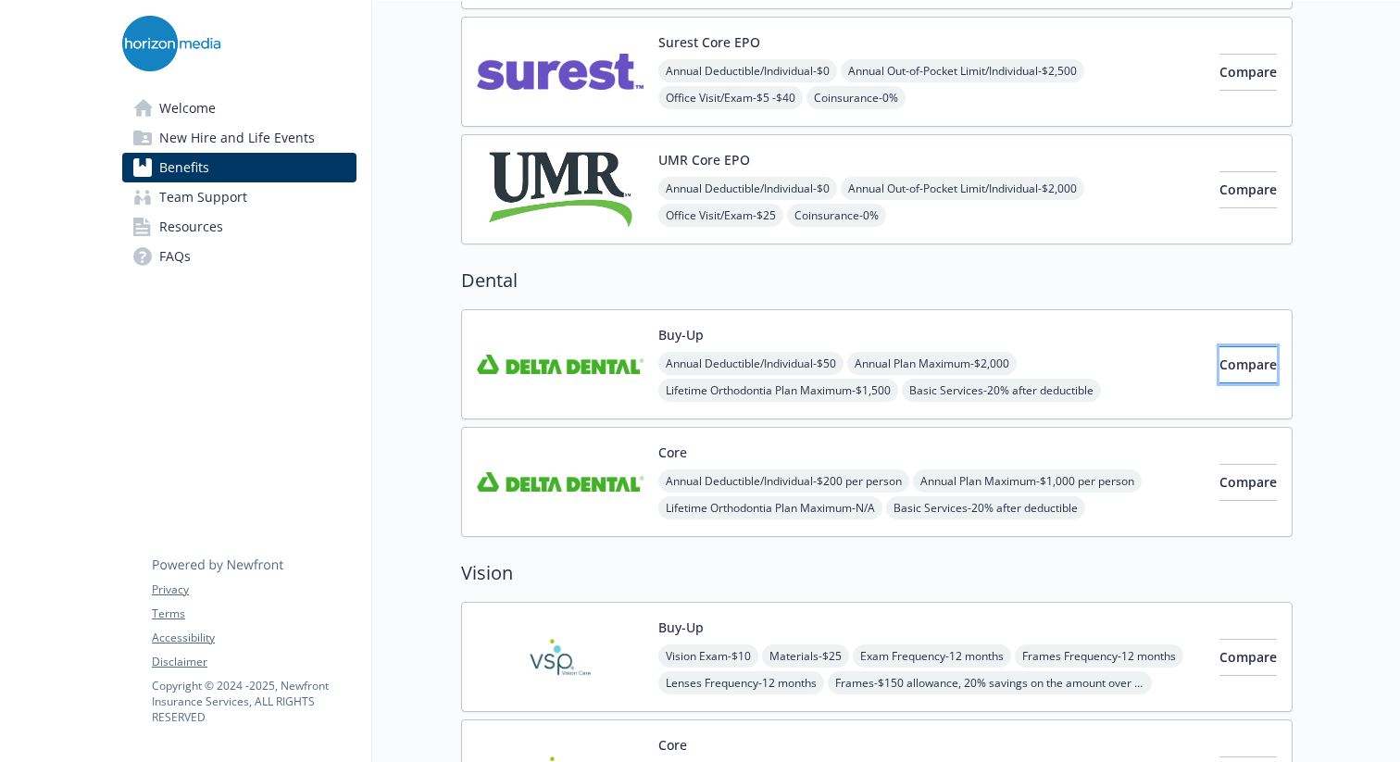
click at [1219, 374] on button "Compare" at bounding box center [1247, 364] width 57 height 37
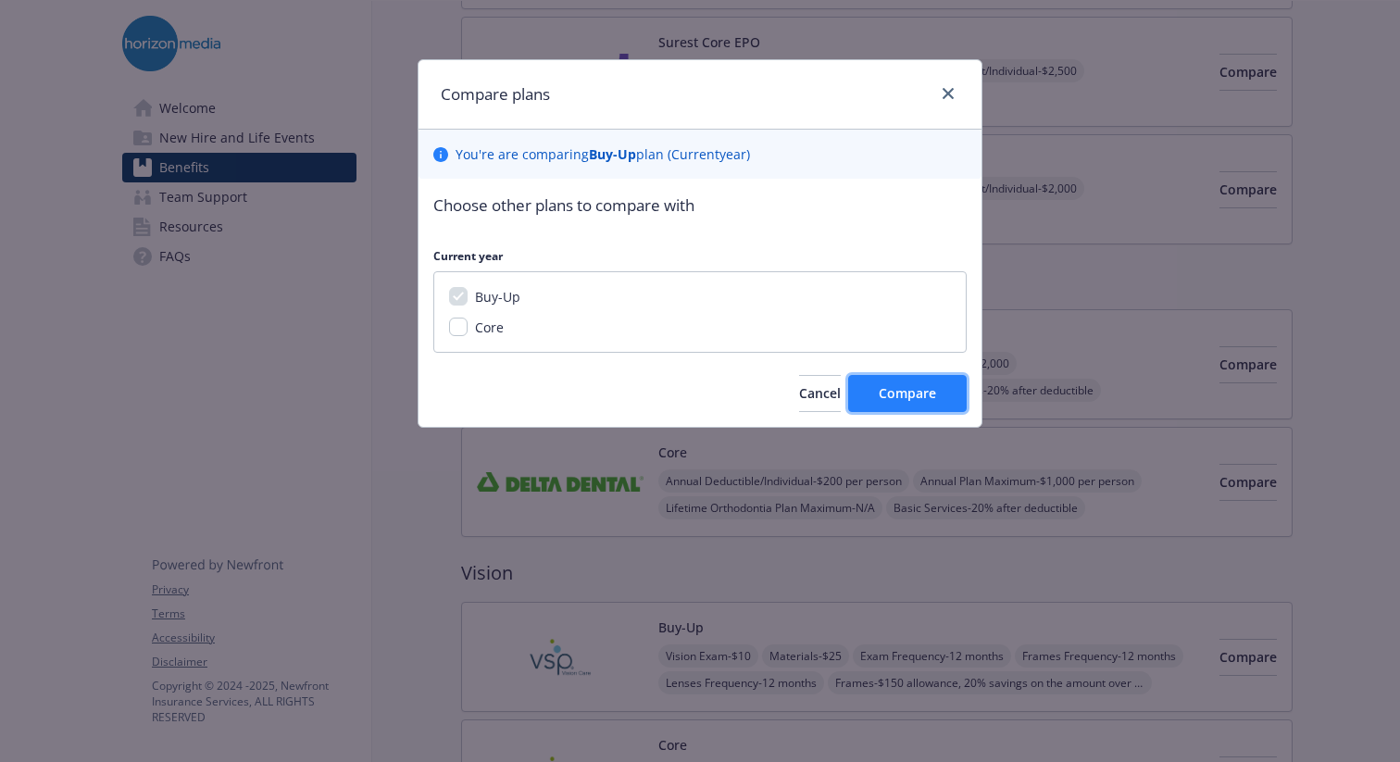
click at [904, 399] on span "Compare" at bounding box center [907, 393] width 57 height 18
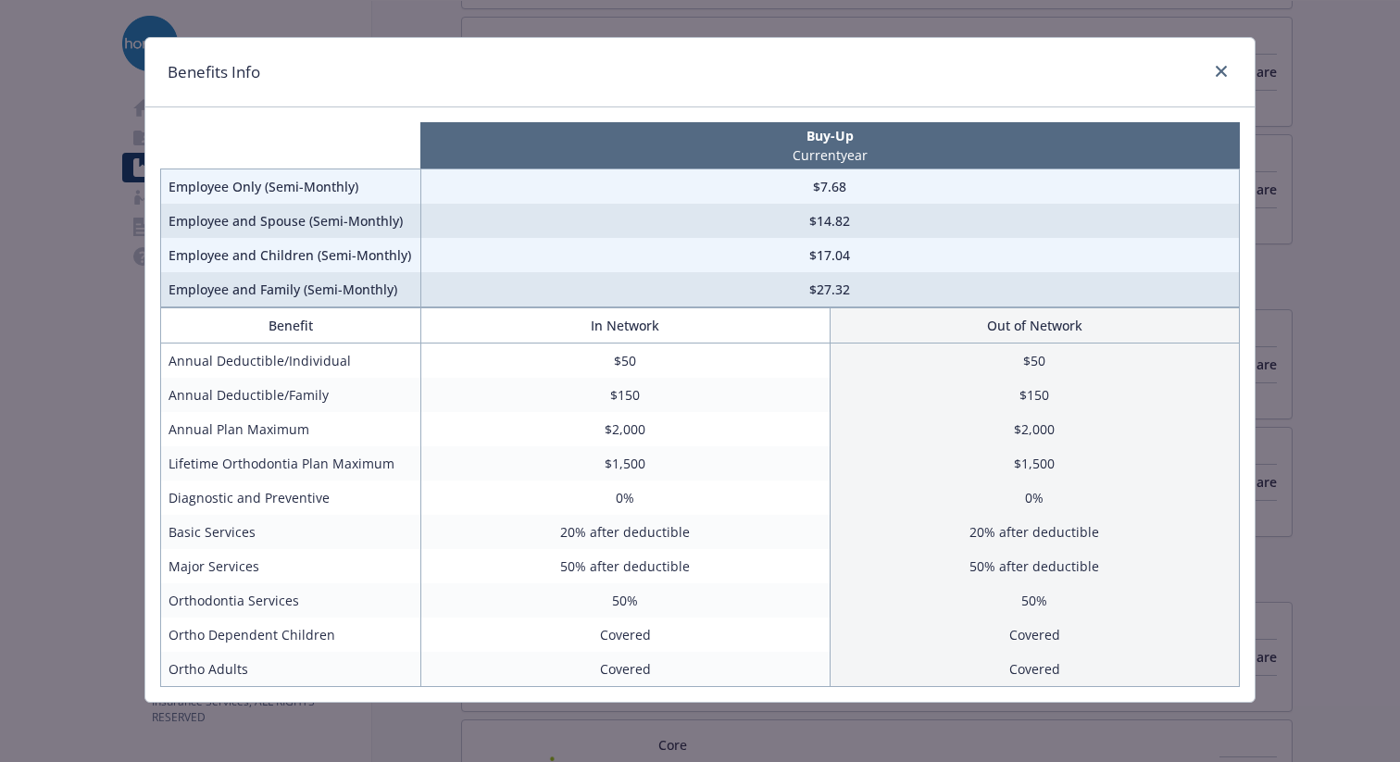
scroll to position [0, 0]
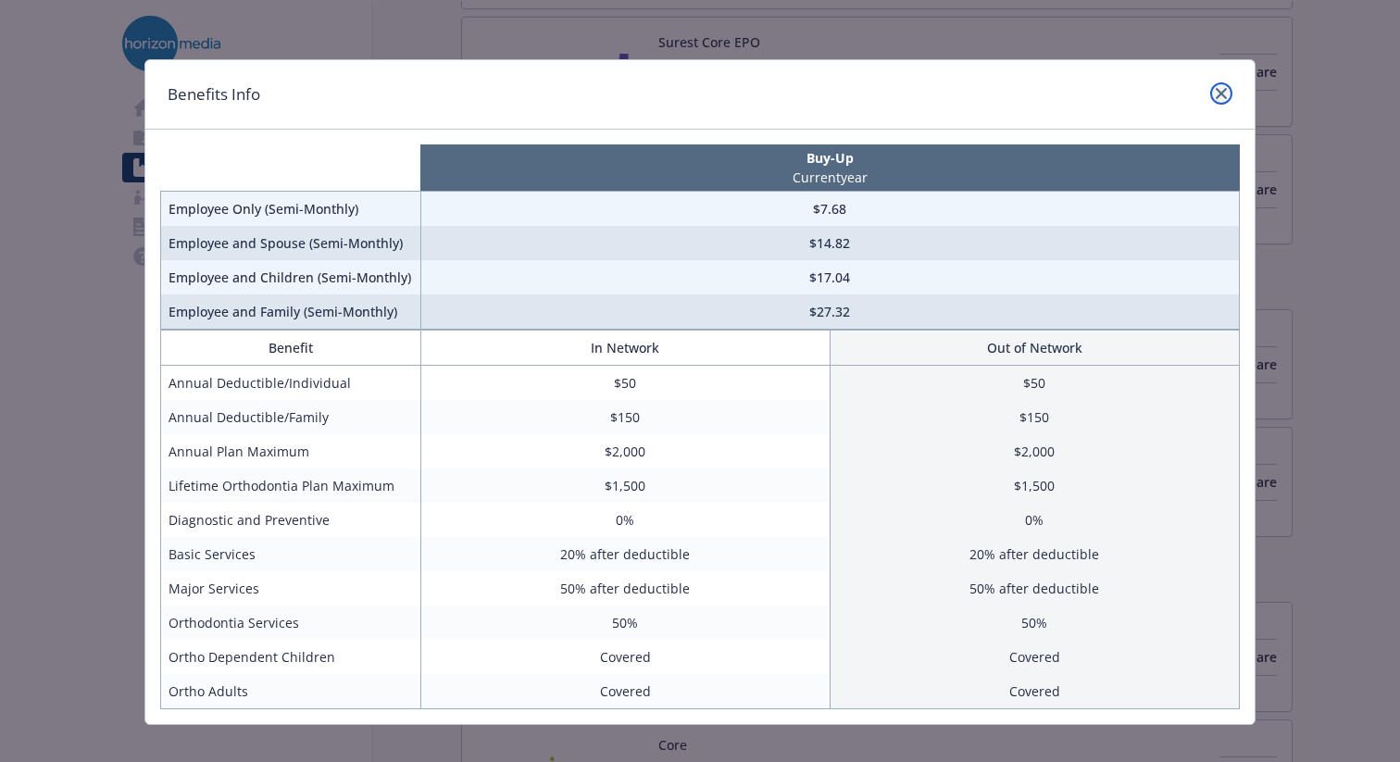
click at [1219, 94] on icon "close" at bounding box center [1221, 93] width 11 height 11
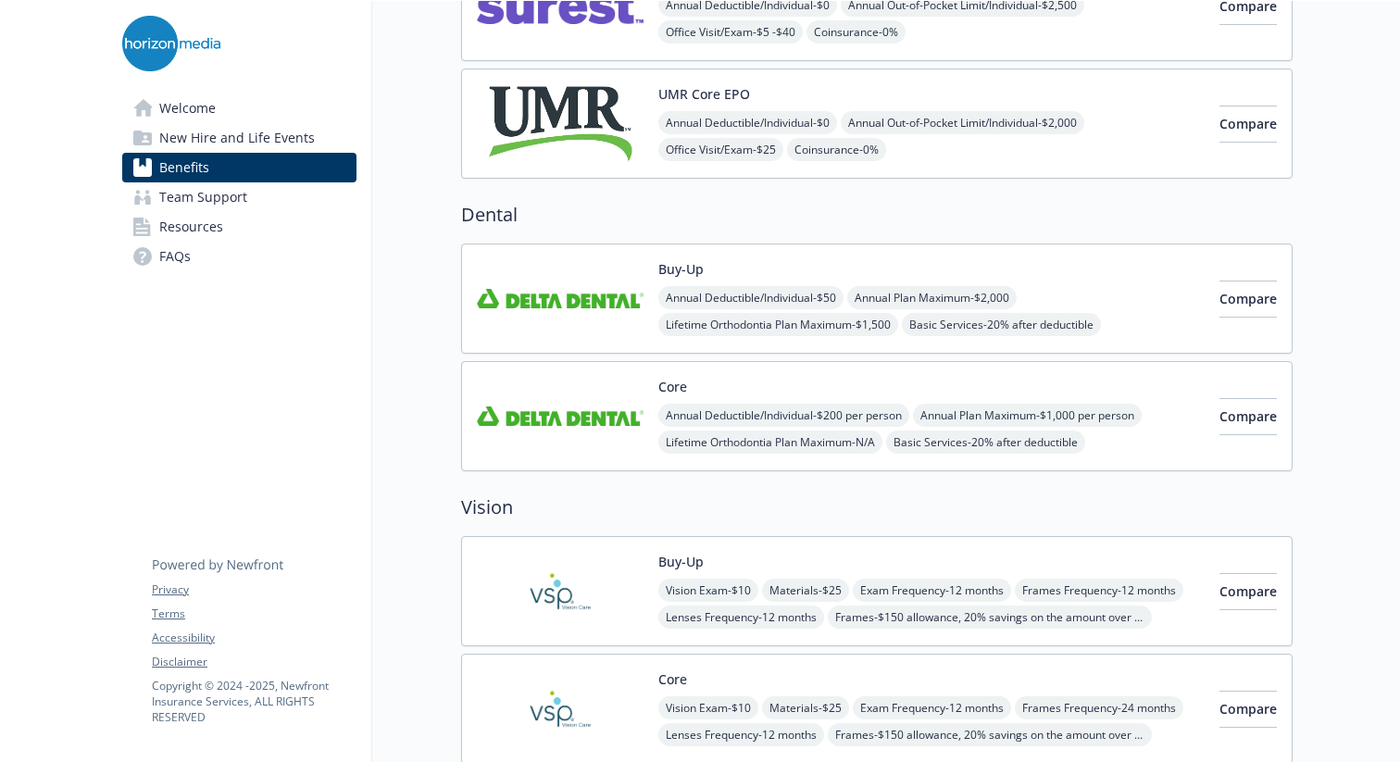
scroll to position [494, 0]
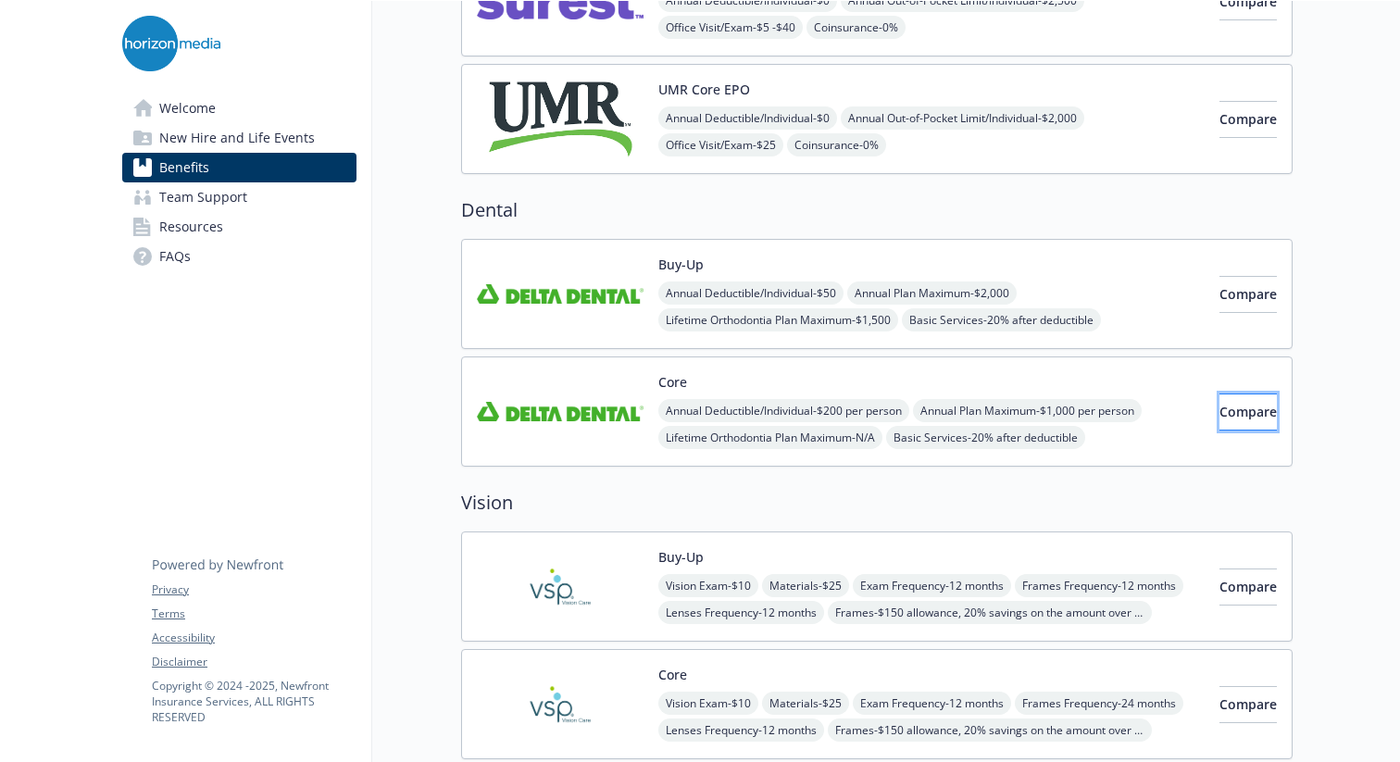
click at [1219, 395] on button "Compare" at bounding box center [1247, 412] width 57 height 37
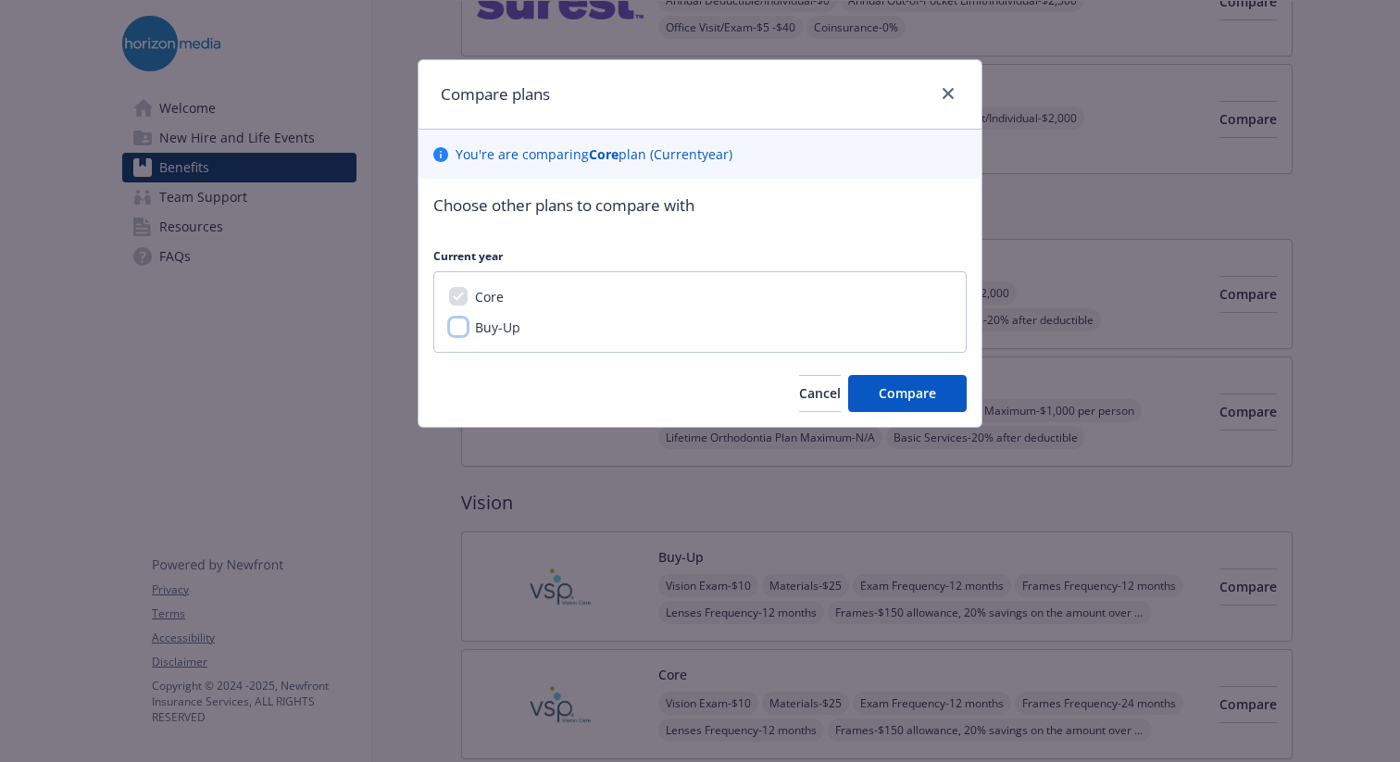
click at [459, 329] on input "Buy-Up" at bounding box center [458, 327] width 19 height 19
checkbox input "true"
click at [872, 394] on button "Compare" at bounding box center [907, 393] width 119 height 37
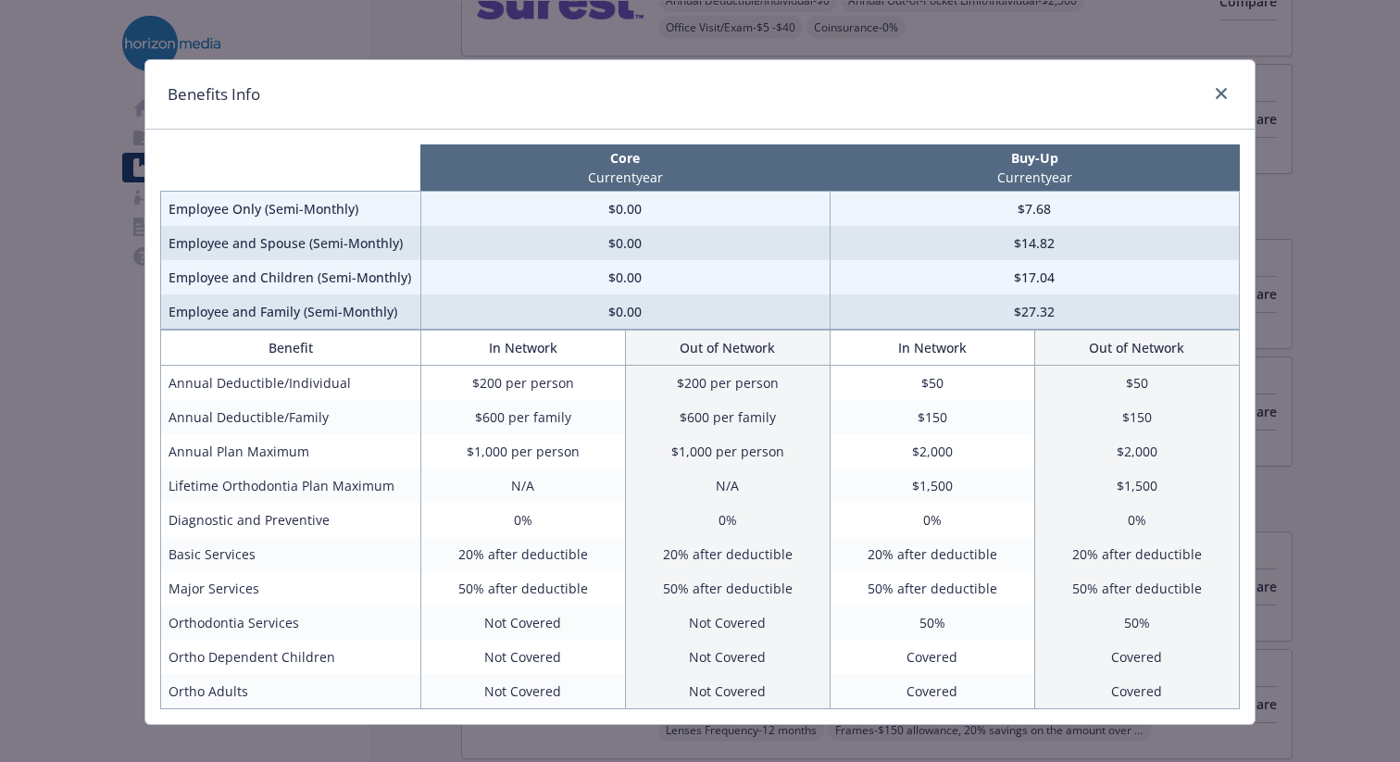
scroll to position [22, 0]
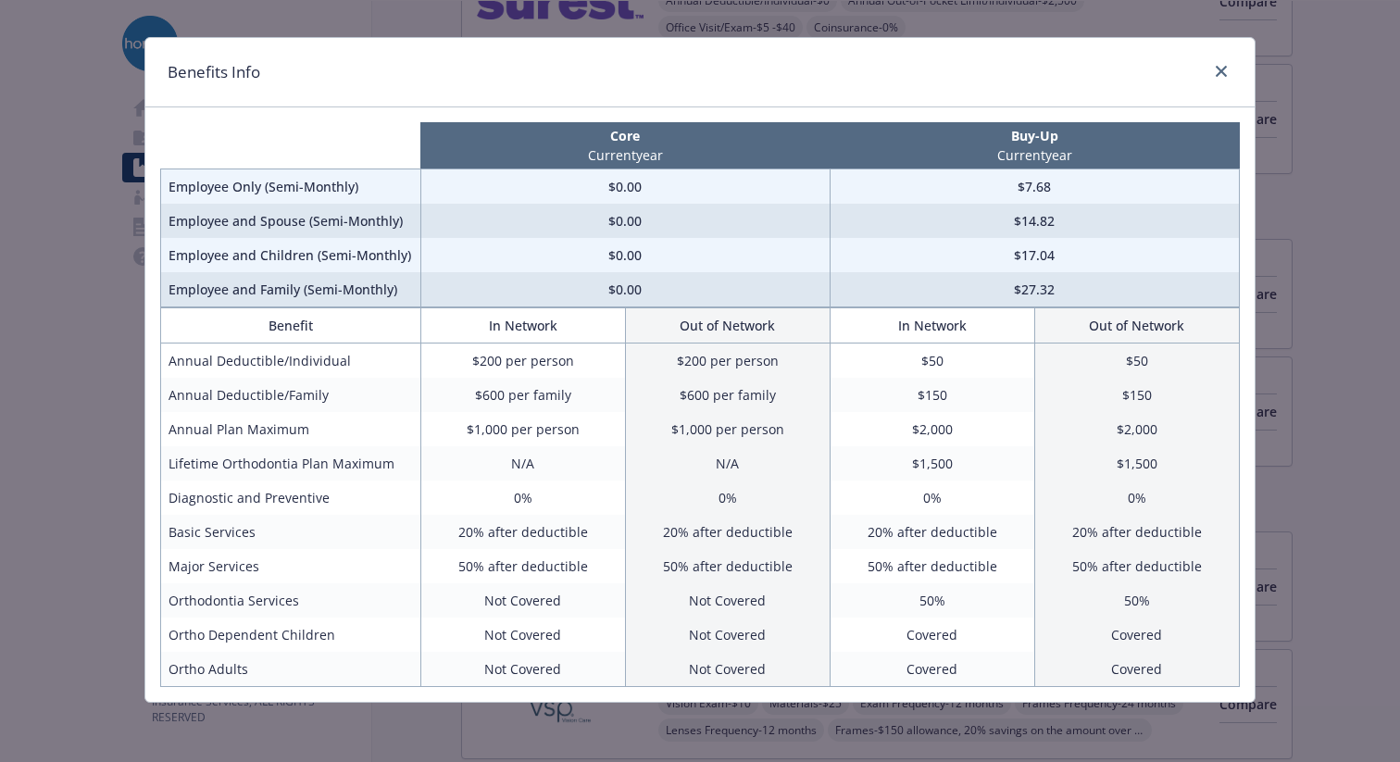
click at [1053, 190] on td "$7.68" at bounding box center [1034, 186] width 409 height 35
click at [1140, 609] on td "50%" at bounding box center [1136, 600] width 205 height 34
click at [1138, 630] on td "Covered" at bounding box center [1136, 635] width 205 height 34
drag, startPoint x: 660, startPoint y: 531, endPoint x: 1135, endPoint y: 541, distance: 475.1
click at [1135, 541] on tr "Basic Services 20% after deductible 20% after deductible 20% after deductible 2…" at bounding box center [700, 532] width 1079 height 34
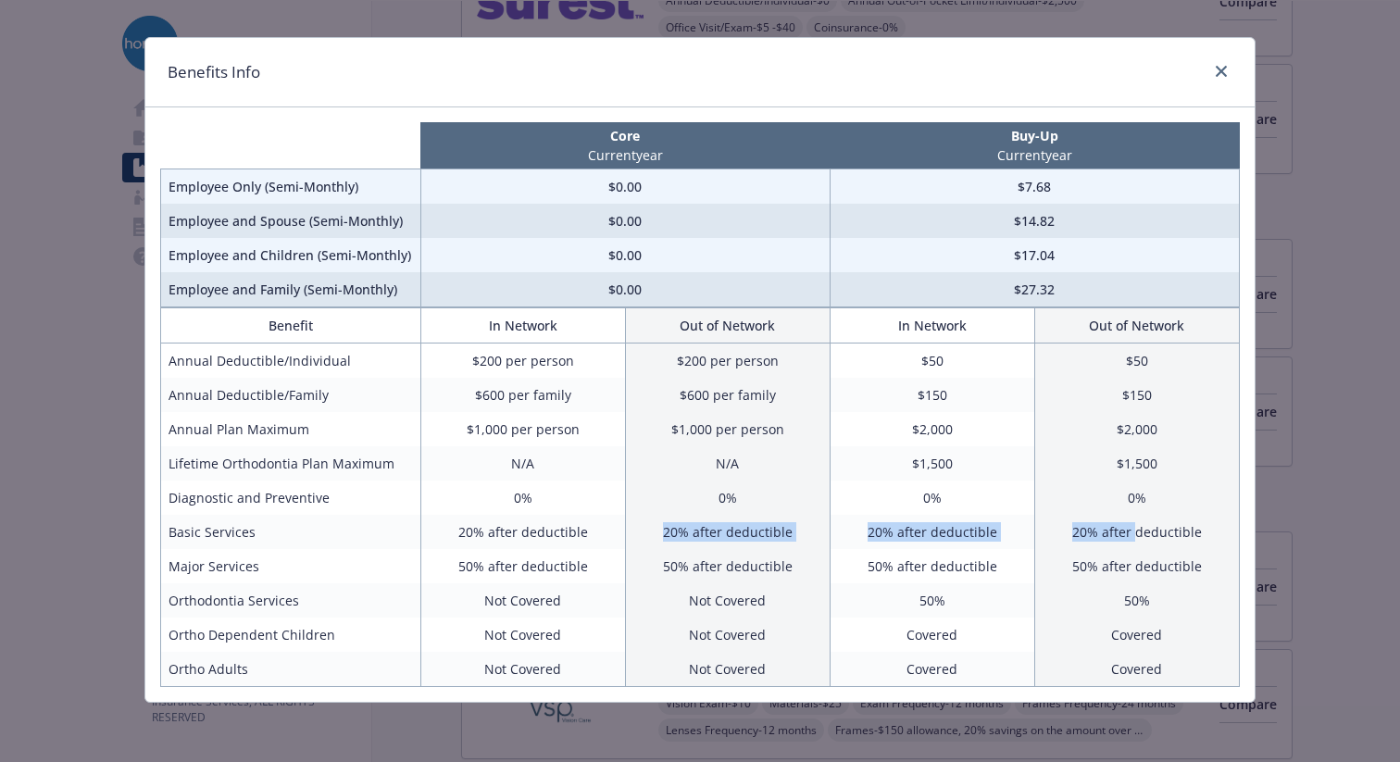
click at [1089, 531] on td "20% after deductible" at bounding box center [1136, 532] width 205 height 34
click at [1120, 502] on td "0%" at bounding box center [1136, 498] width 205 height 34
click at [1096, 476] on td "$1,500" at bounding box center [1136, 463] width 205 height 34
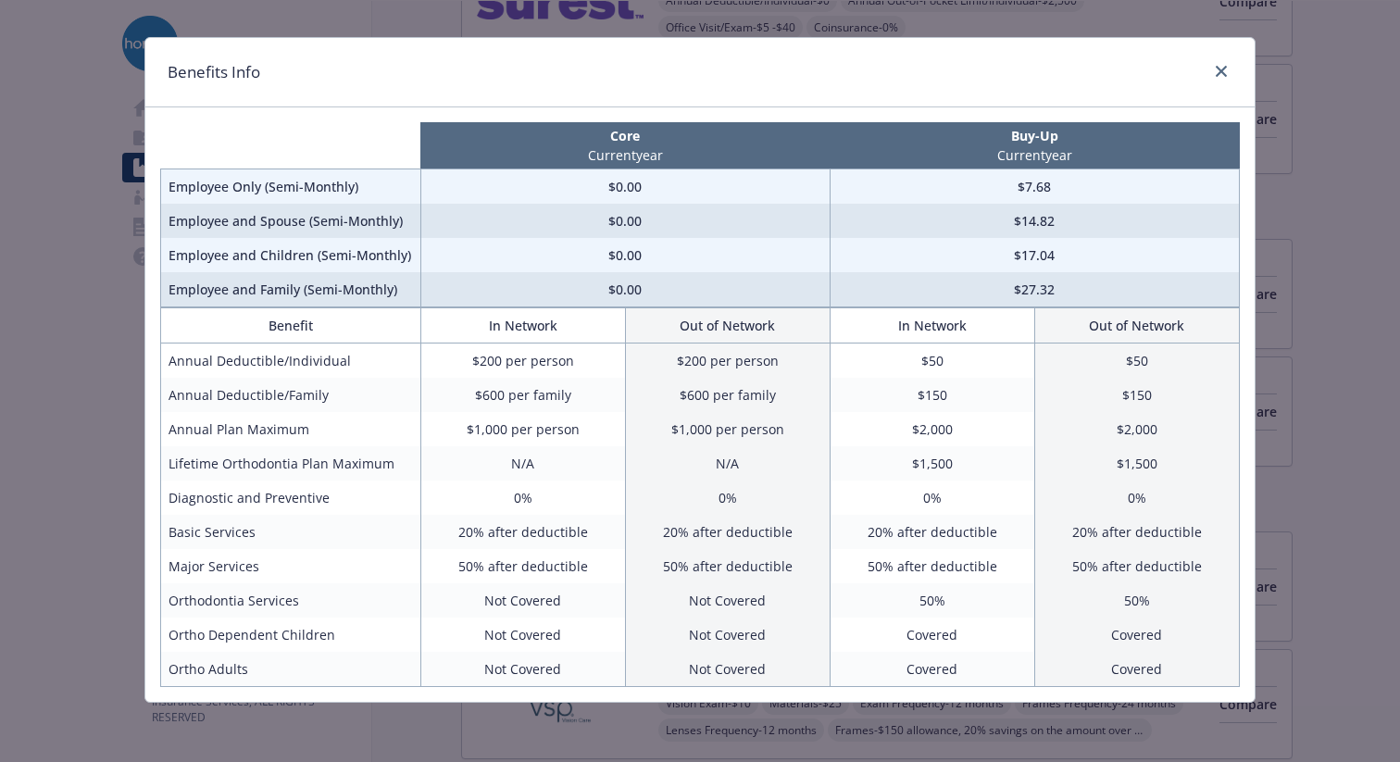
click at [1102, 458] on td "$1,500" at bounding box center [1136, 463] width 205 height 34
click at [982, 462] on td "$1,500" at bounding box center [932, 463] width 205 height 34
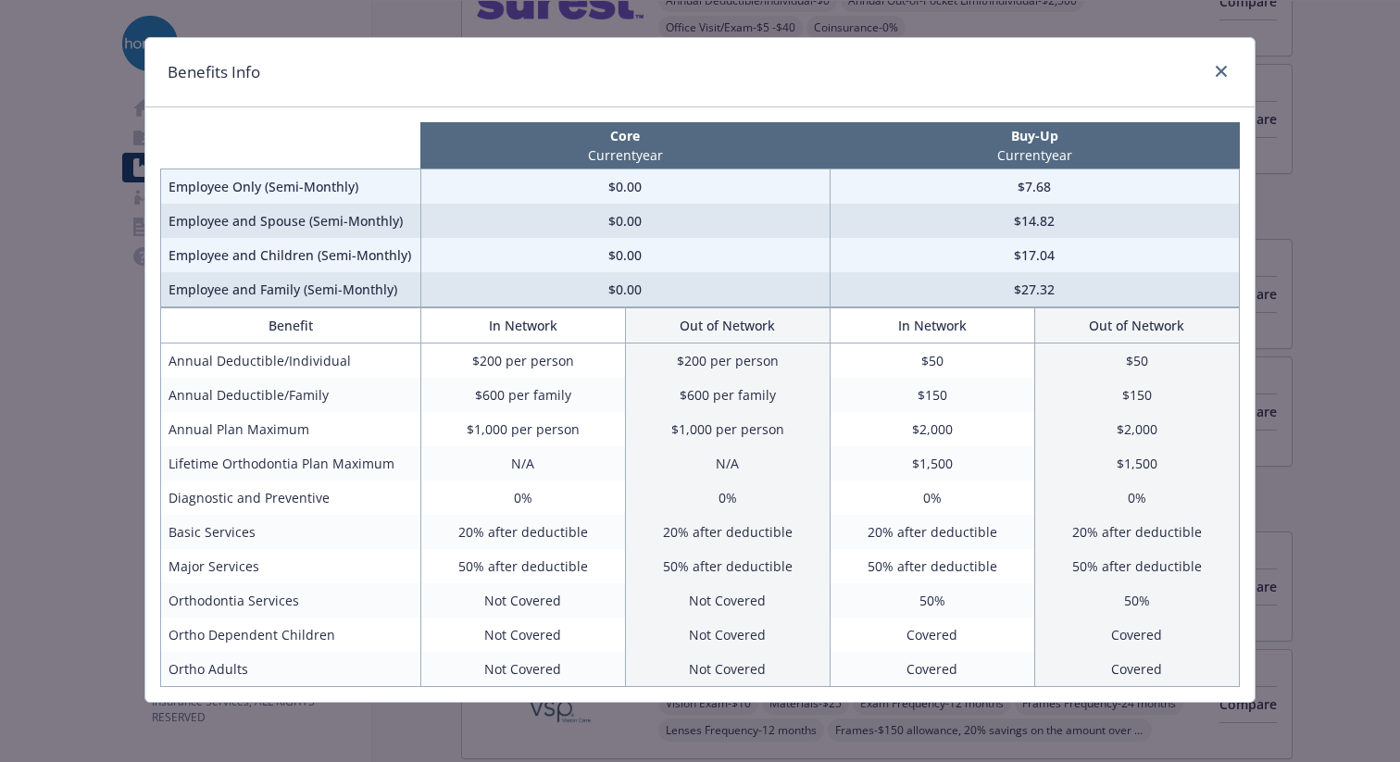
click at [1107, 428] on td "$2,000" at bounding box center [1136, 429] width 205 height 34
click at [1100, 400] on td "$150" at bounding box center [1136, 395] width 205 height 34
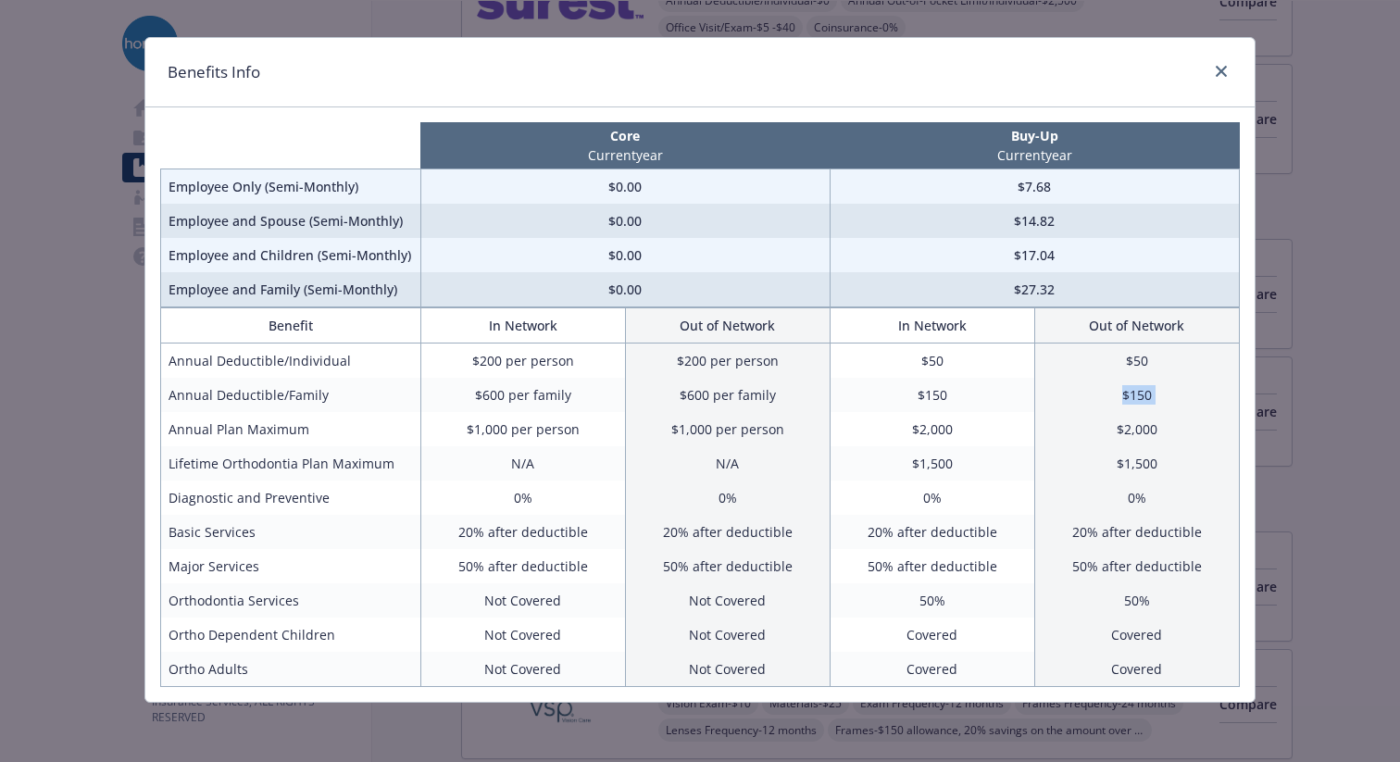
click at [1100, 400] on td "$150" at bounding box center [1136, 395] width 205 height 34
click at [1106, 357] on td "$50" at bounding box center [1136, 361] width 205 height 35
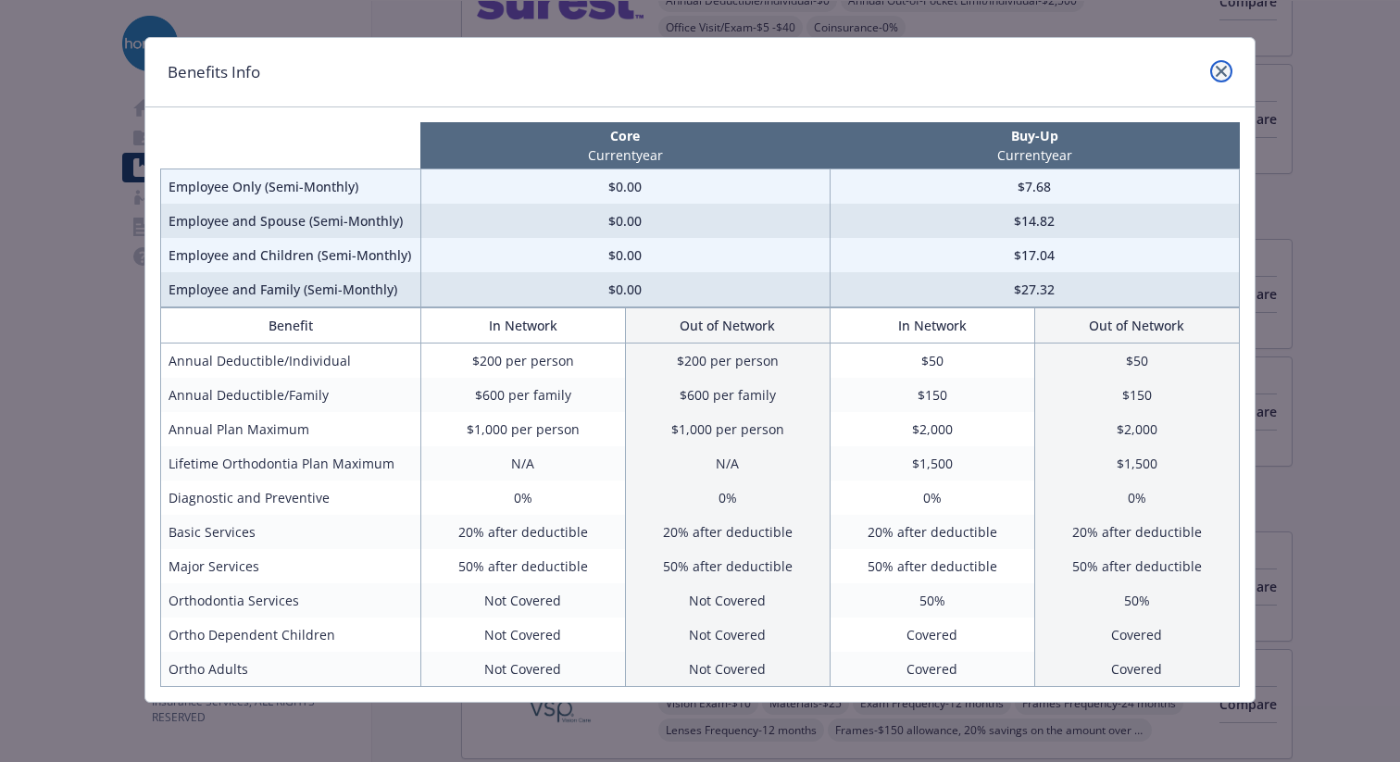
click at [1220, 72] on icon "close" at bounding box center [1221, 71] width 11 height 11
